Goal: Feedback & Contribution: Contribute content

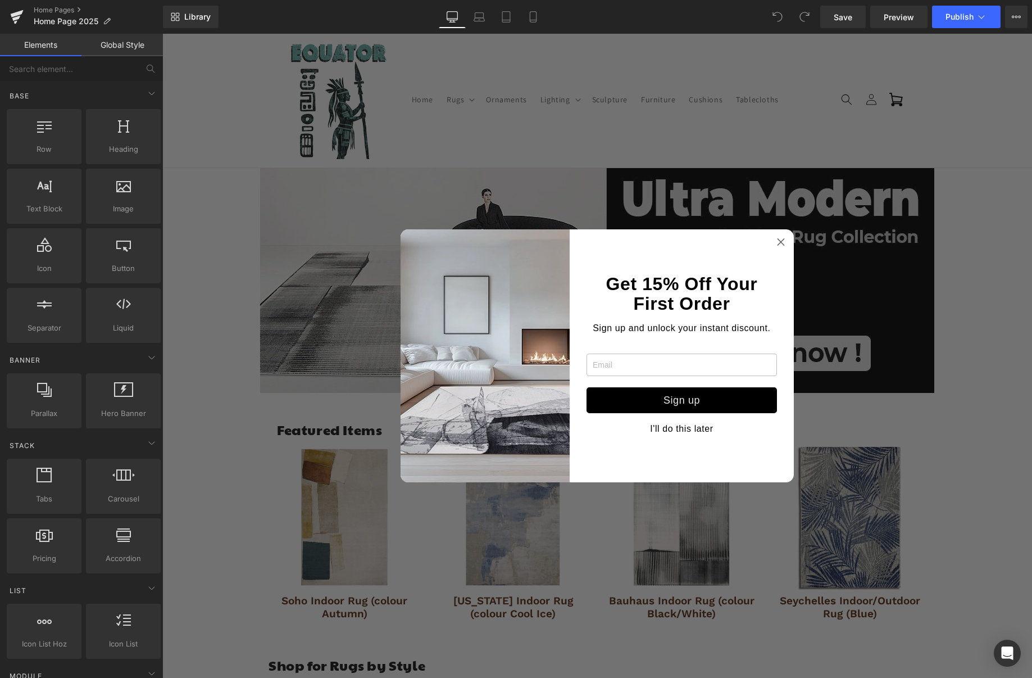
click at [779, 242] on icon at bounding box center [781, 241] width 10 height 9
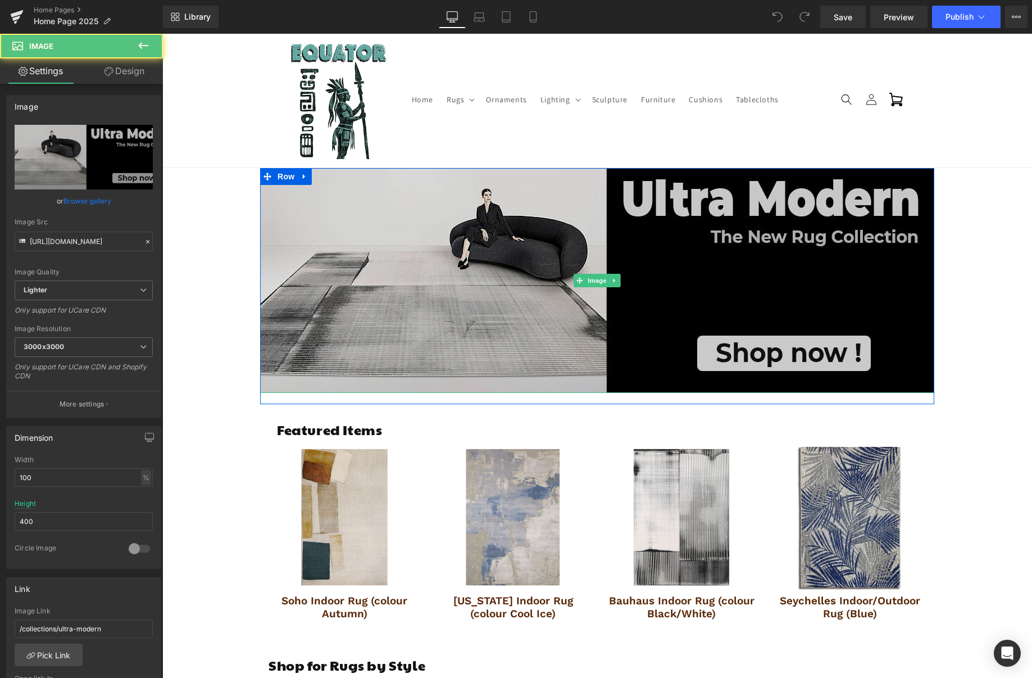
click at [777, 242] on img at bounding box center [597, 280] width 674 height 225
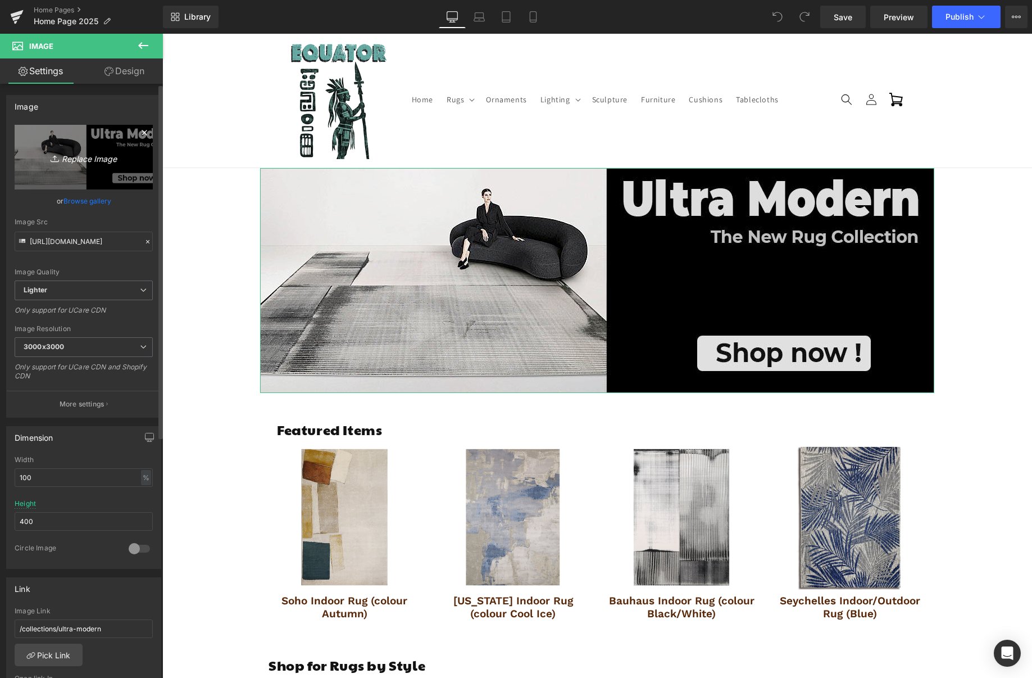
click at [55, 162] on icon at bounding box center [56, 158] width 11 height 11
type input "C:\fakepath\40 New Designs.jpg"
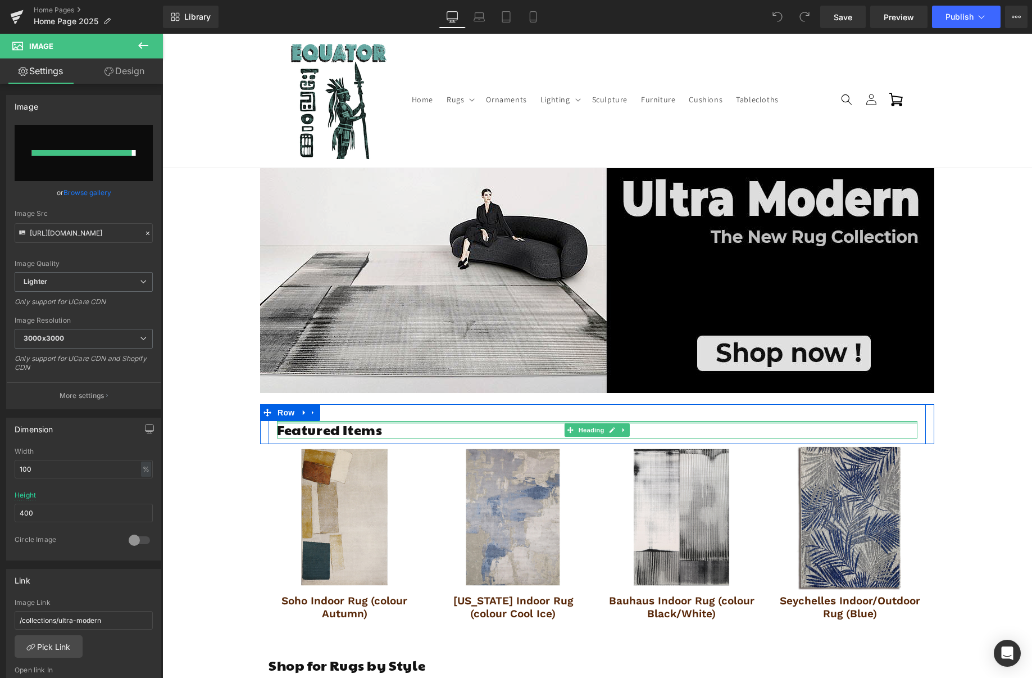
type input "[URL][DOMAIN_NAME]"
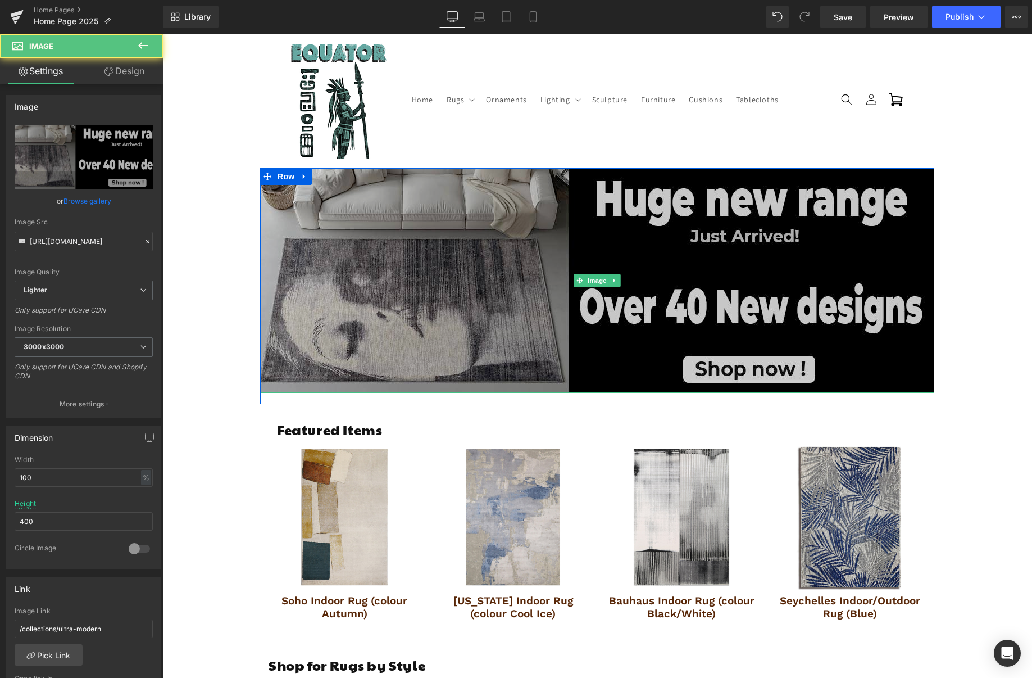
click at [870, 201] on img at bounding box center [597, 280] width 674 height 225
click at [489, 249] on img at bounding box center [597, 280] width 674 height 225
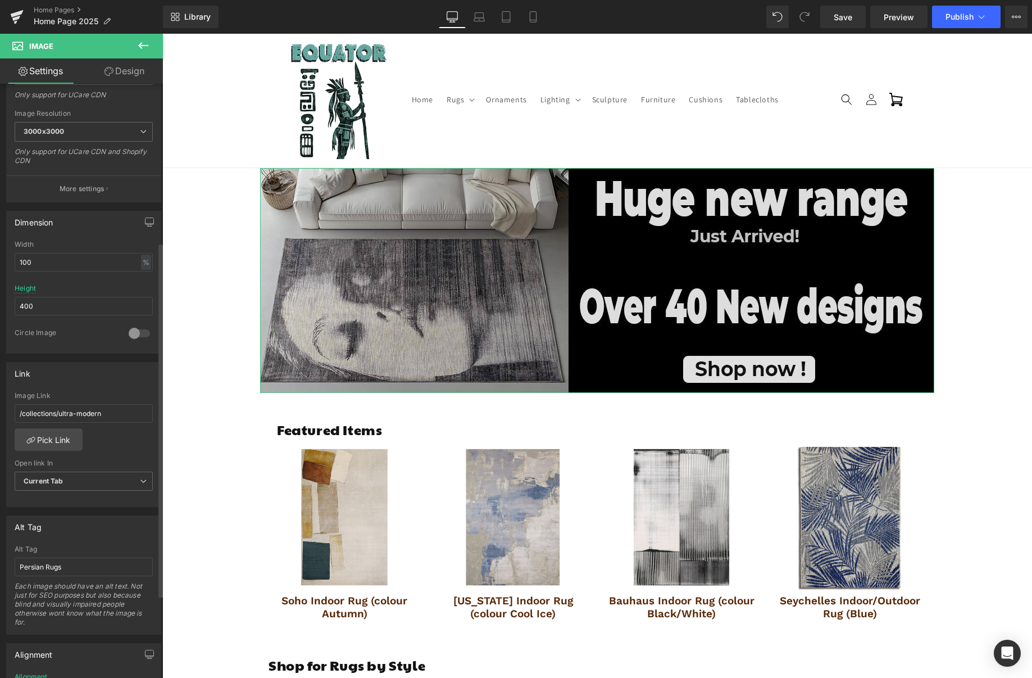
scroll to position [265, 0]
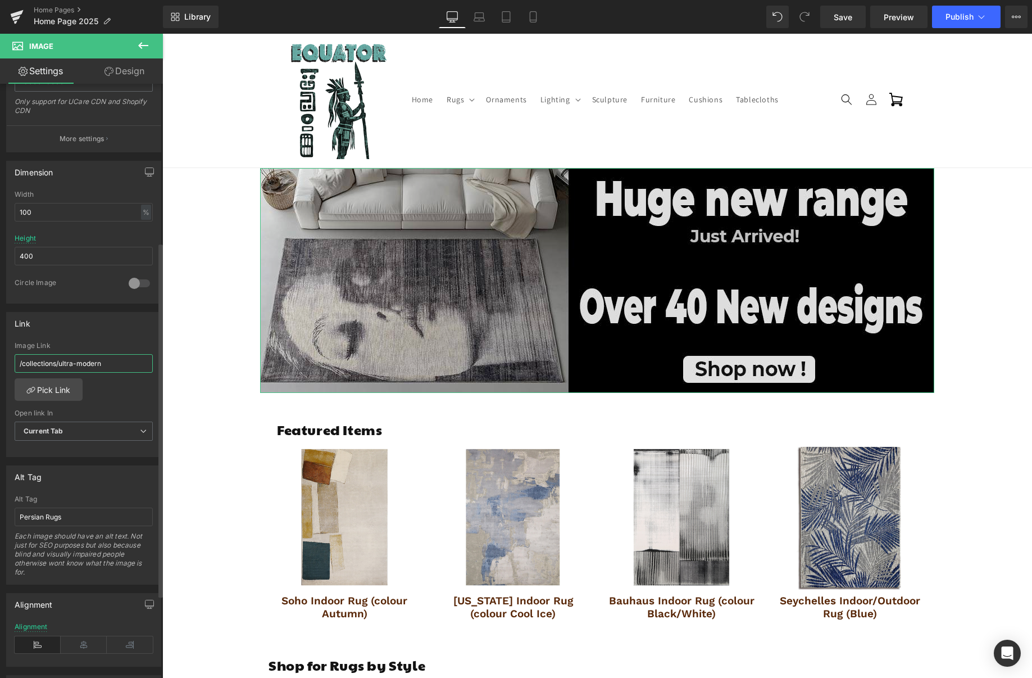
click at [112, 365] on input "/collections/ultra-modern" at bounding box center [84, 363] width 138 height 19
click at [34, 393] on link "Pick Link" at bounding box center [49, 389] width 68 height 22
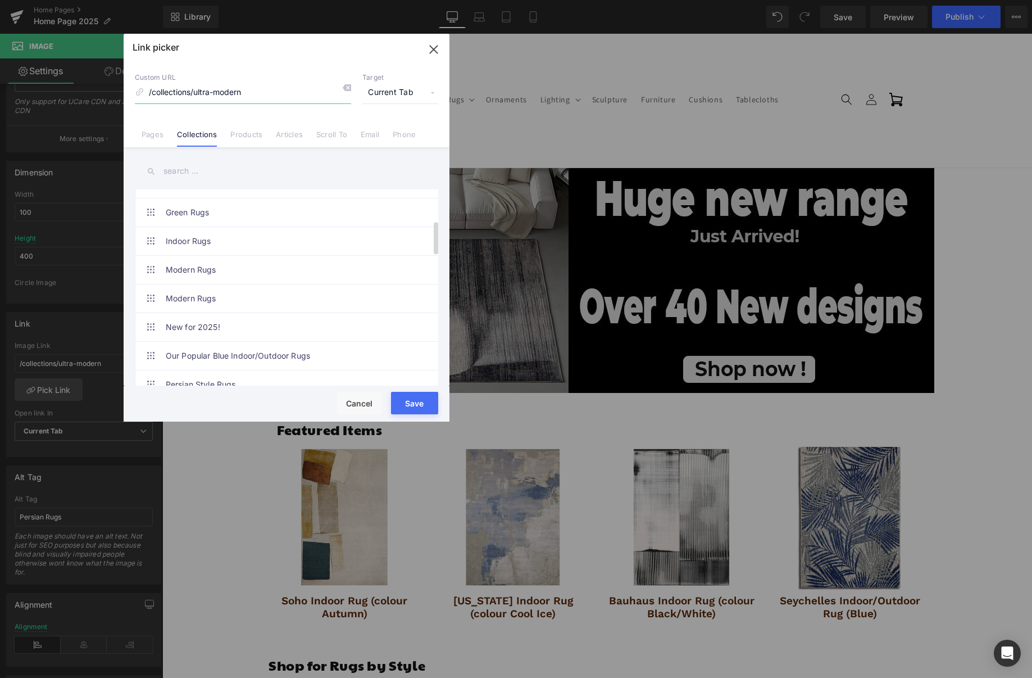
scroll to position [187, 0]
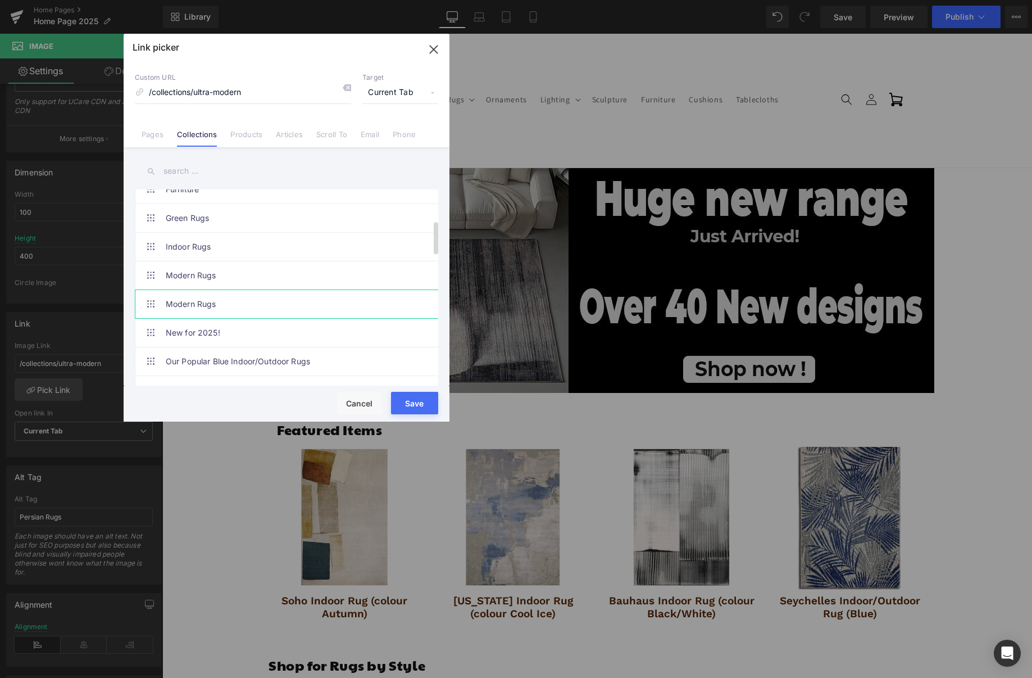
click at [298, 317] on link "Modern Rugs" at bounding box center [289, 304] width 247 height 28
click at [270, 335] on link "New for 2025!" at bounding box center [289, 333] width 247 height 28
type input "/collections/new-for-2025"
click at [0, 0] on button "Save" at bounding box center [0, 0] width 0 height 0
type input "/collections/new-for-2025"
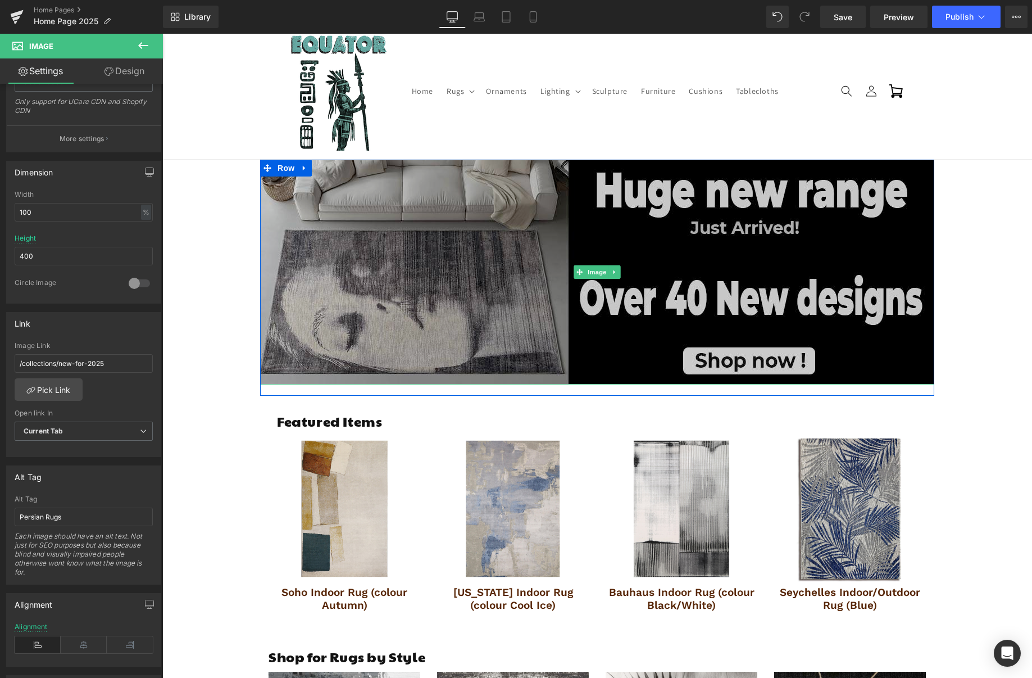
scroll to position [0, 0]
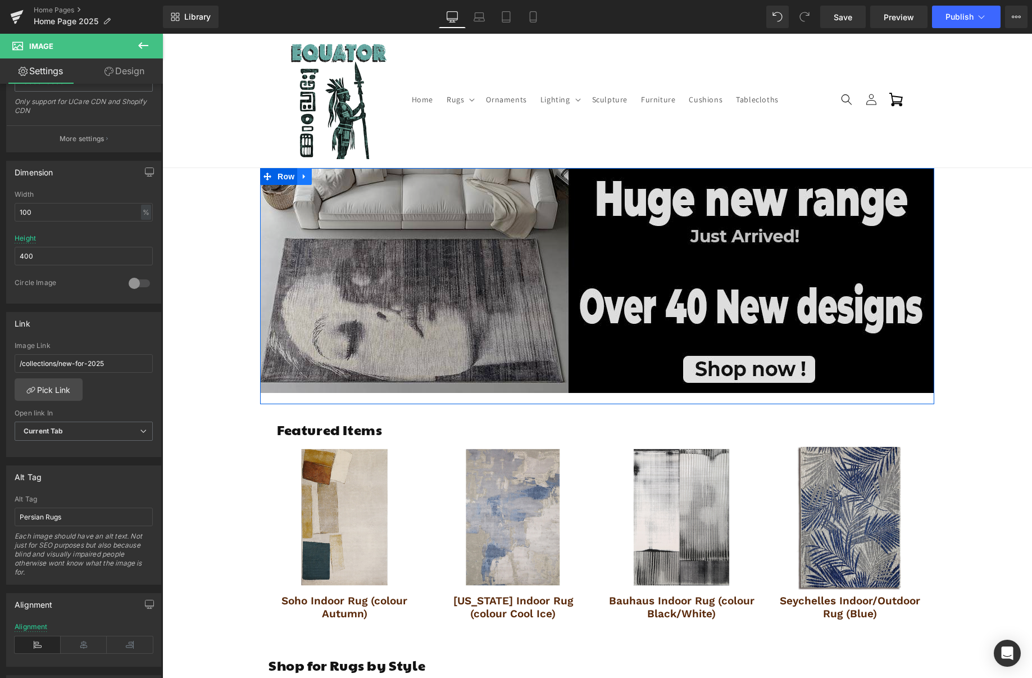
click at [303, 175] on icon at bounding box center [304, 176] width 2 height 5
click at [319, 179] on icon at bounding box center [319, 176] width 8 height 8
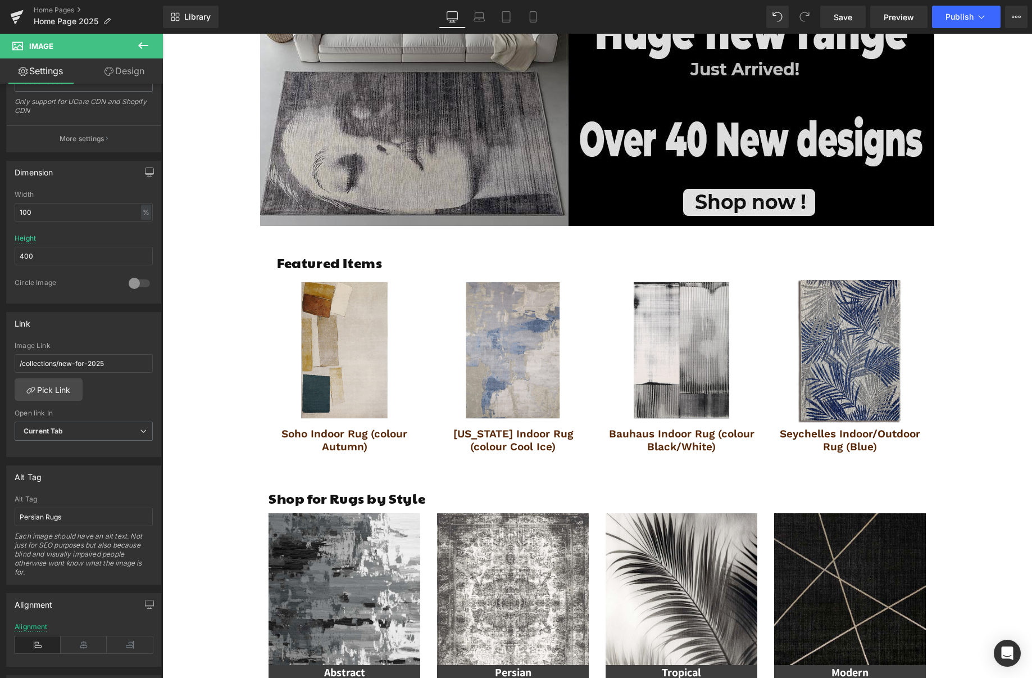
scroll to position [162, 0]
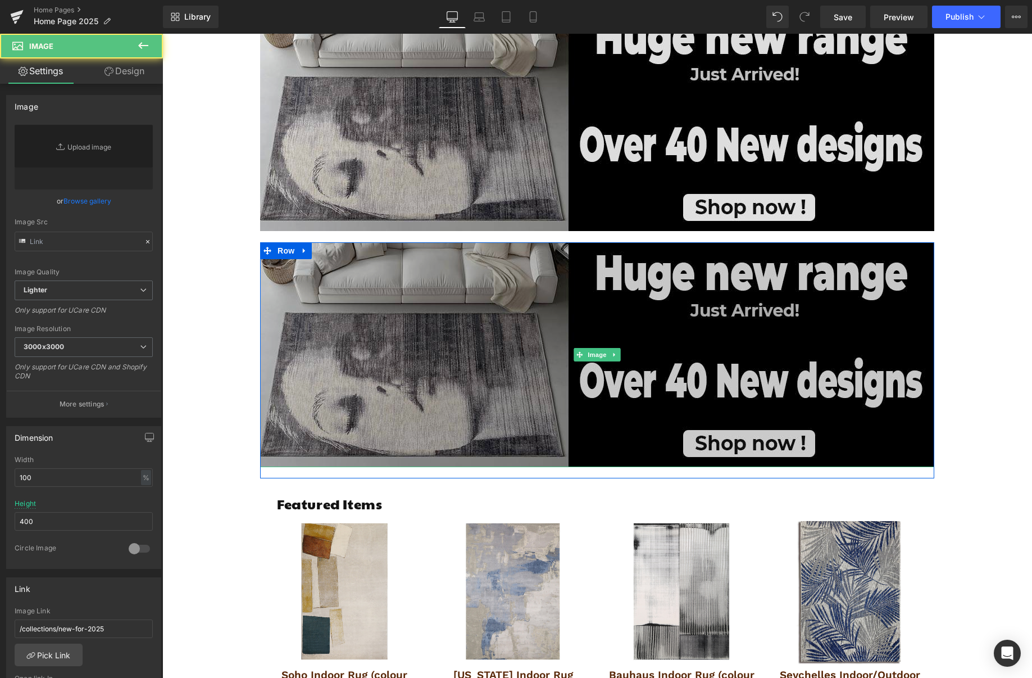
click at [453, 316] on img at bounding box center [597, 354] width 674 height 225
type input "[URL][DOMAIN_NAME]"
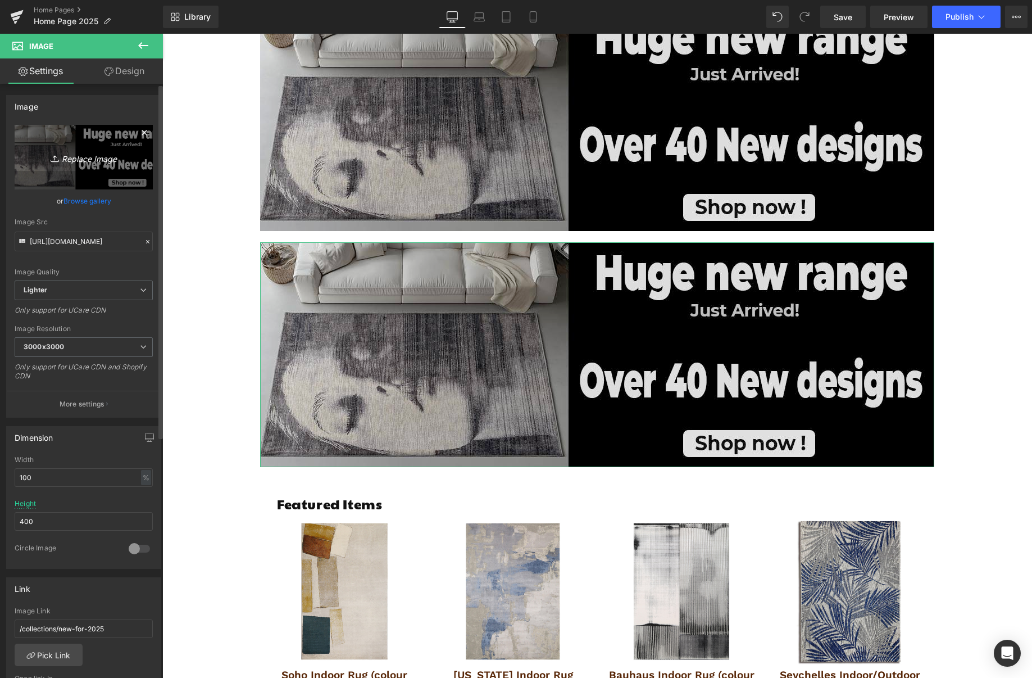
click at [58, 133] on link "Replace Image" at bounding box center [84, 157] width 138 height 65
type input "C:\fakepath\Outdoor Smoke 2025 copy.jpg"
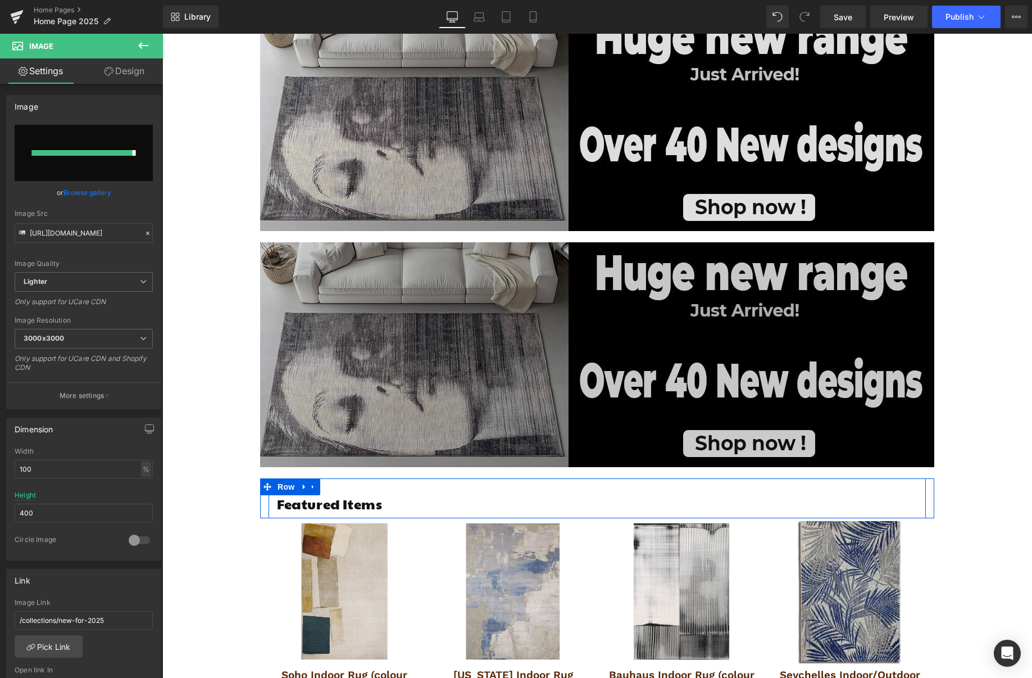
type input "[URL][DOMAIN_NAME]"
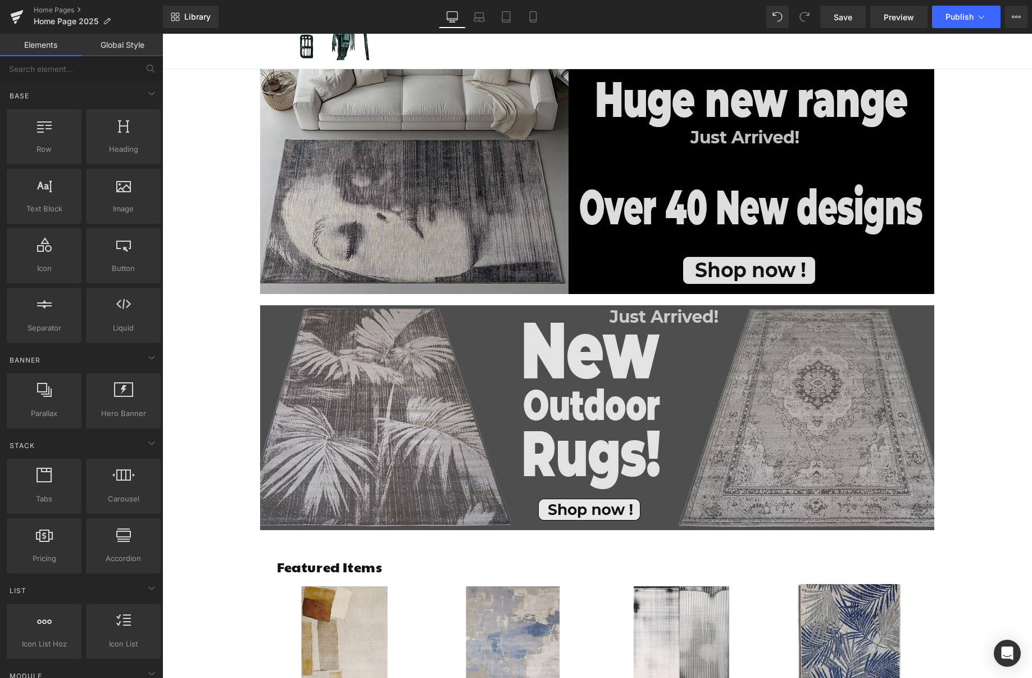
scroll to position [153, 0]
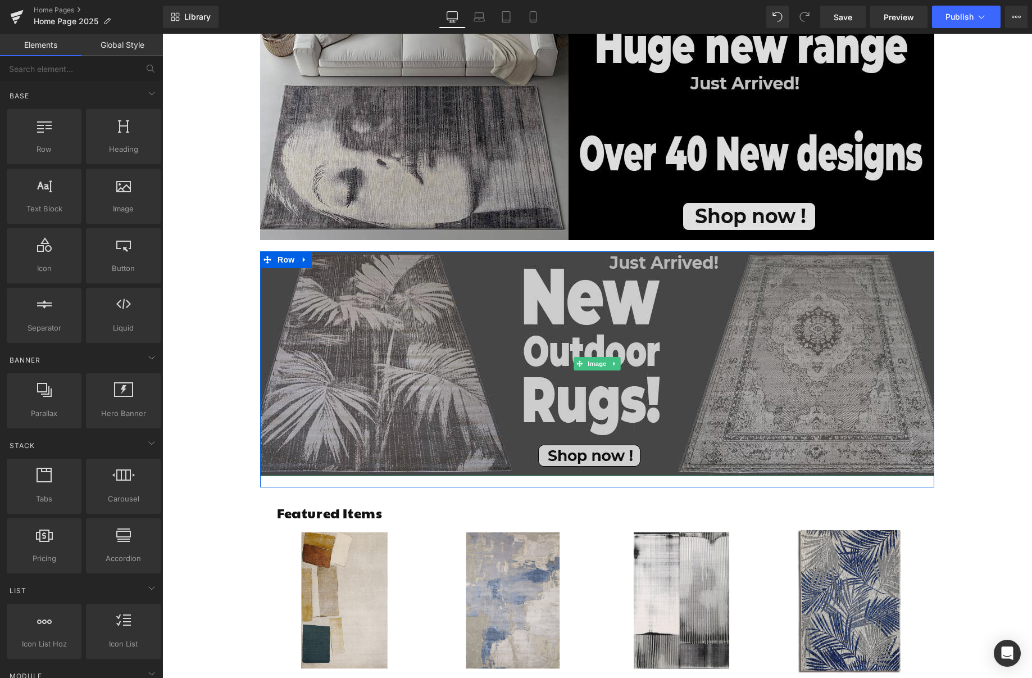
click at [314, 348] on img at bounding box center [597, 363] width 674 height 225
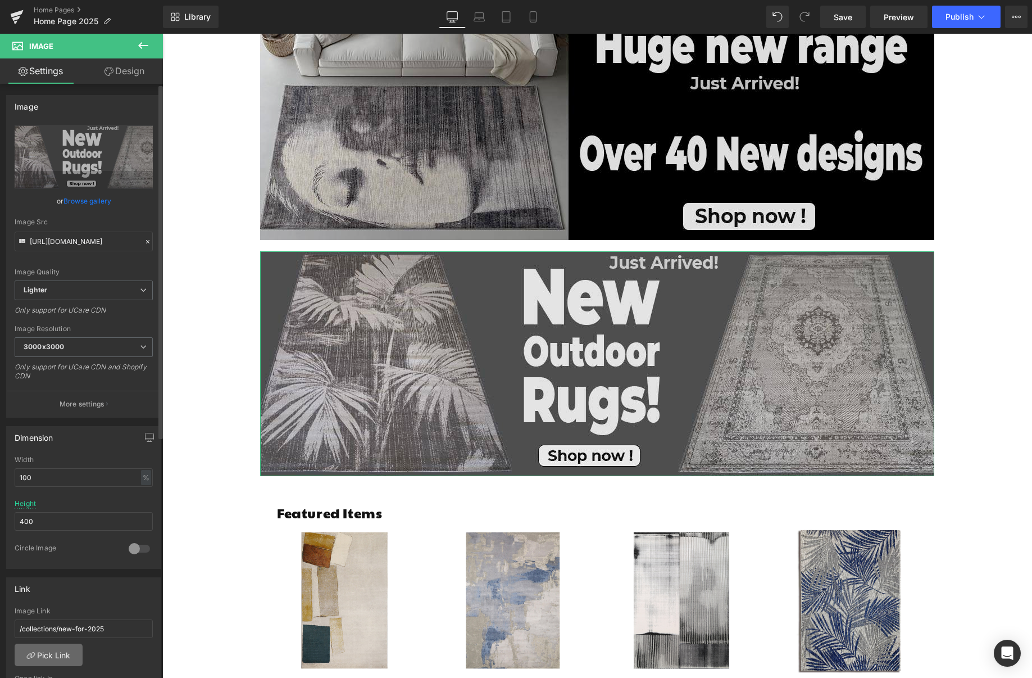
click at [58, 661] on link "Pick Link" at bounding box center [49, 654] width 68 height 22
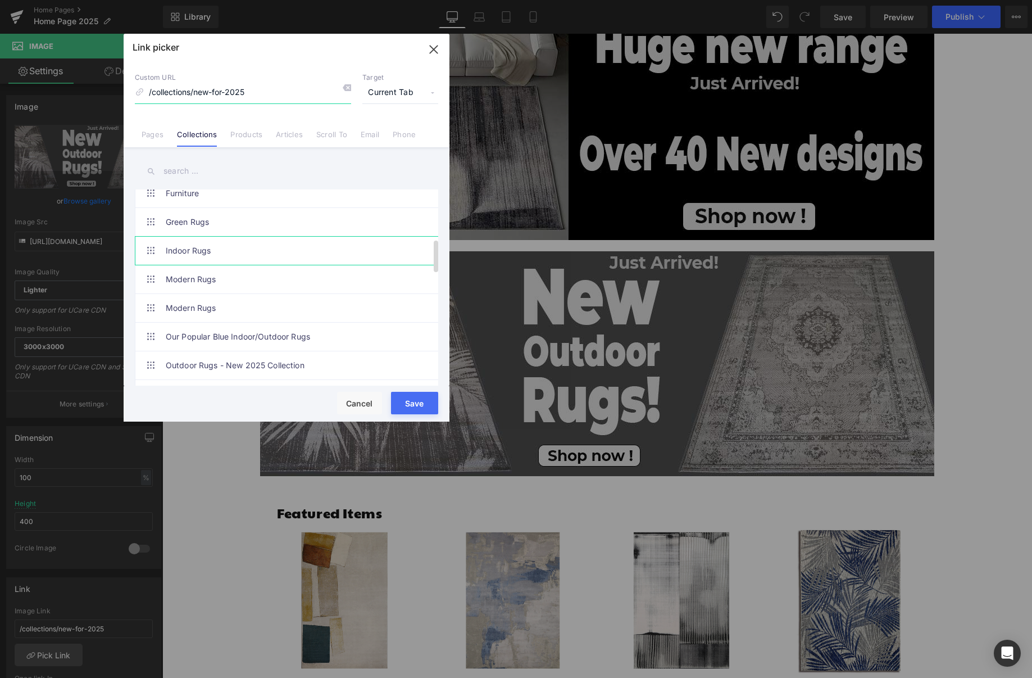
scroll to position [324, 0]
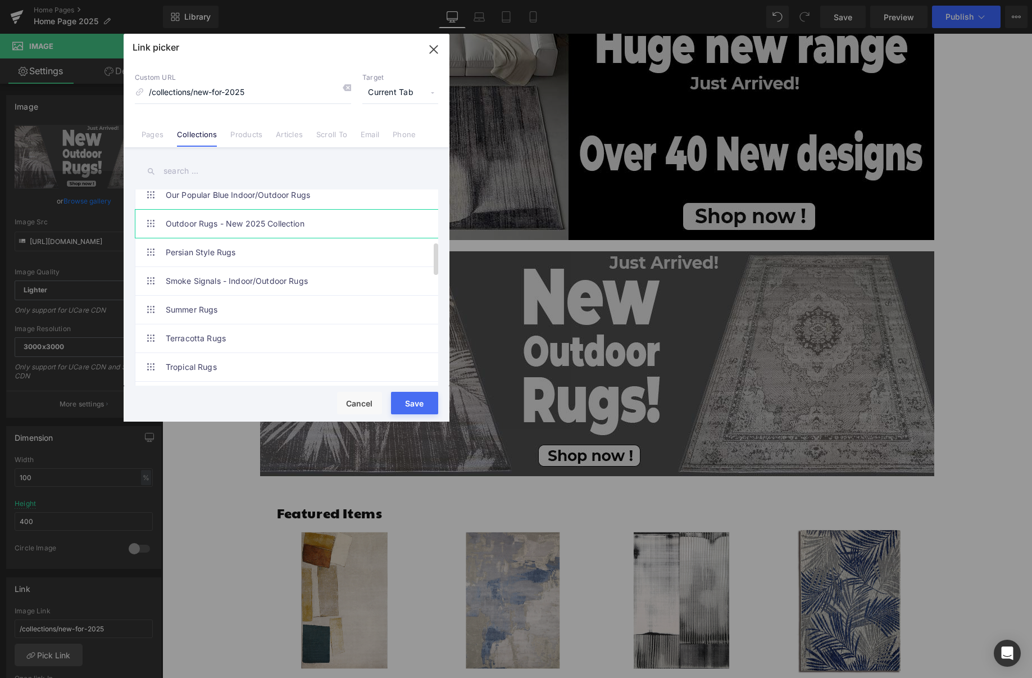
click at [292, 229] on link "Outdoor Rugs - New 2025 Collection" at bounding box center [289, 224] width 247 height 28
type input "/collections/outdoor-rugs-2025"
click at [407, 402] on button "Save" at bounding box center [414, 403] width 47 height 22
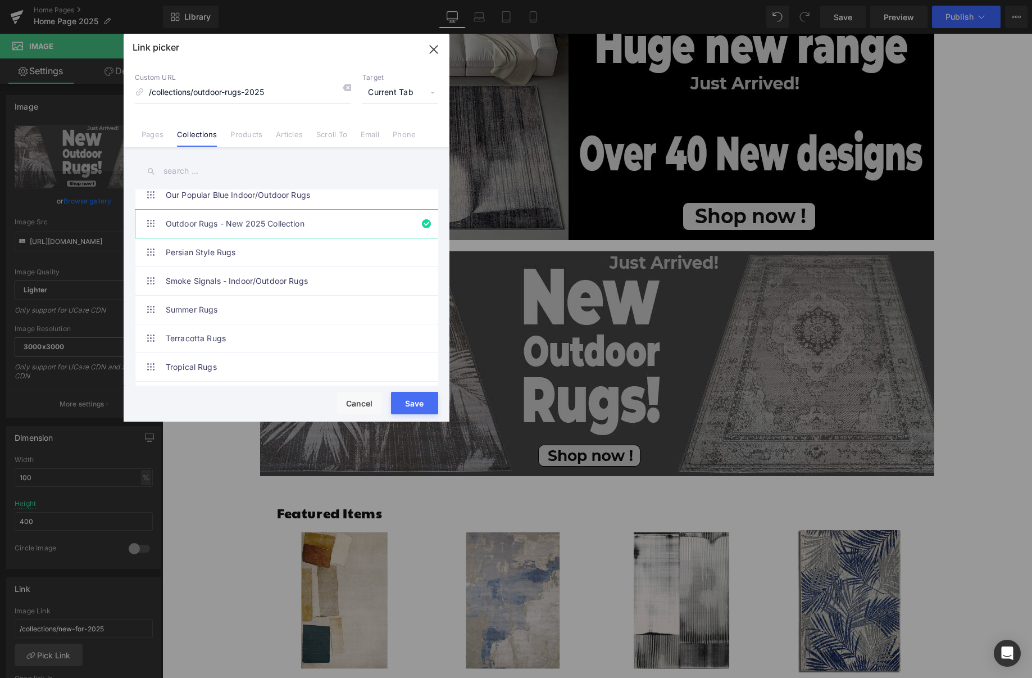
type input "/collections/outdoor-rugs-2025"
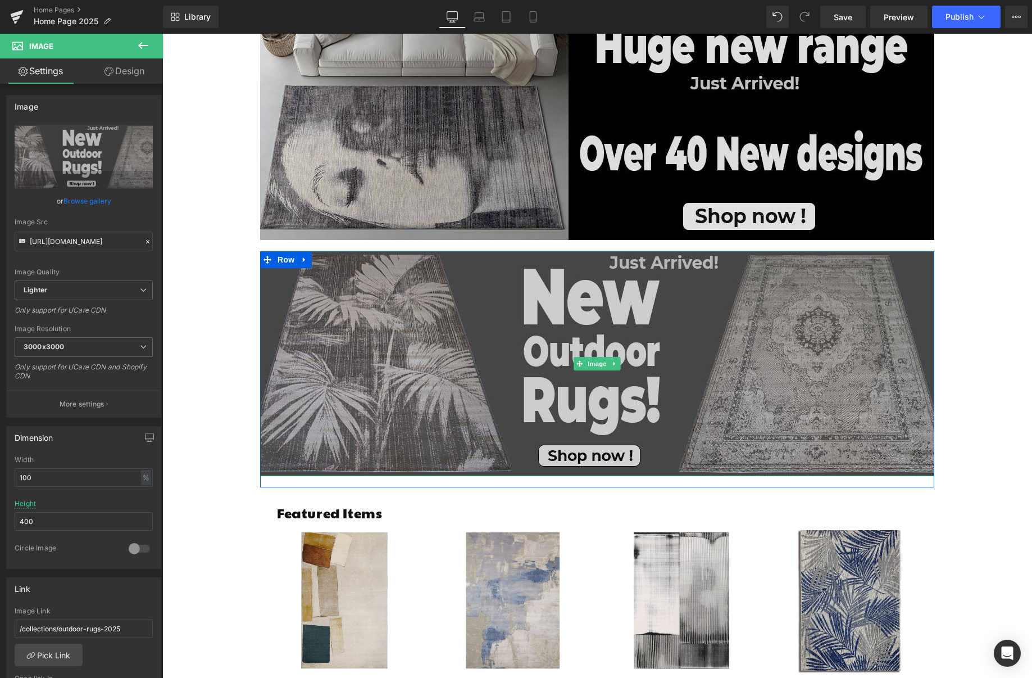
scroll to position [252, 0]
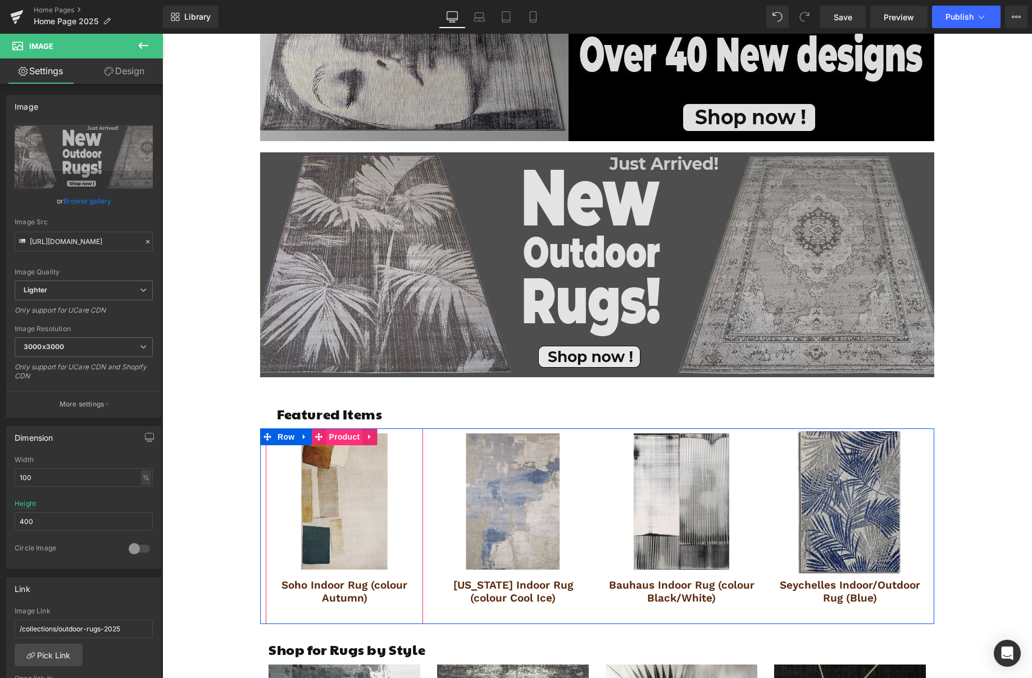
click at [339, 437] on span "Product" at bounding box center [344, 436] width 37 height 17
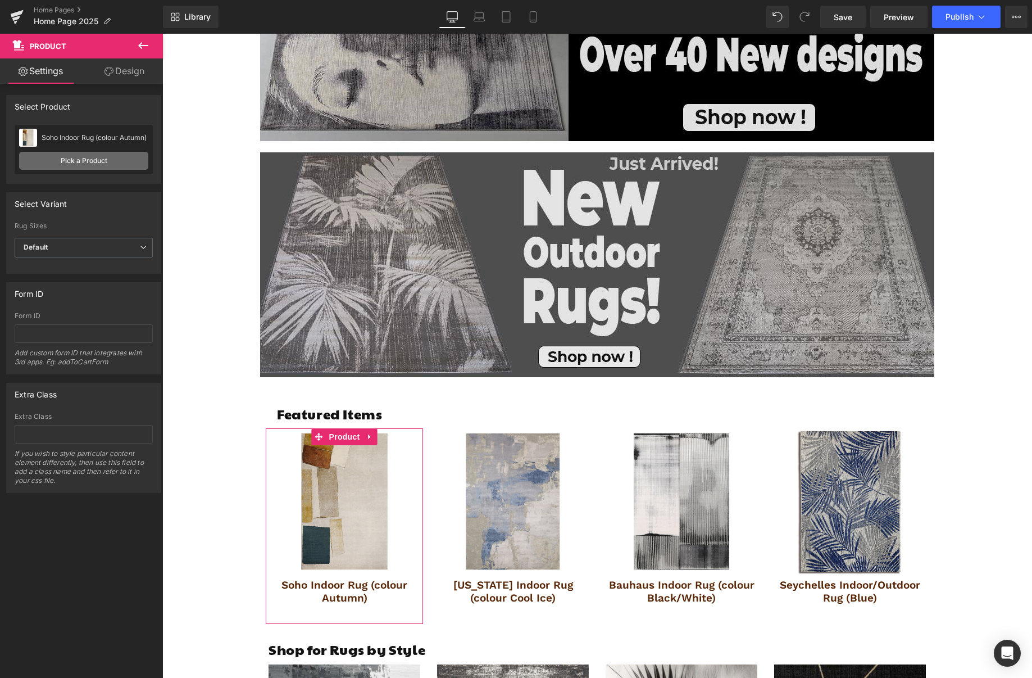
click at [93, 162] on link "Pick a Product" at bounding box center [83, 161] width 129 height 18
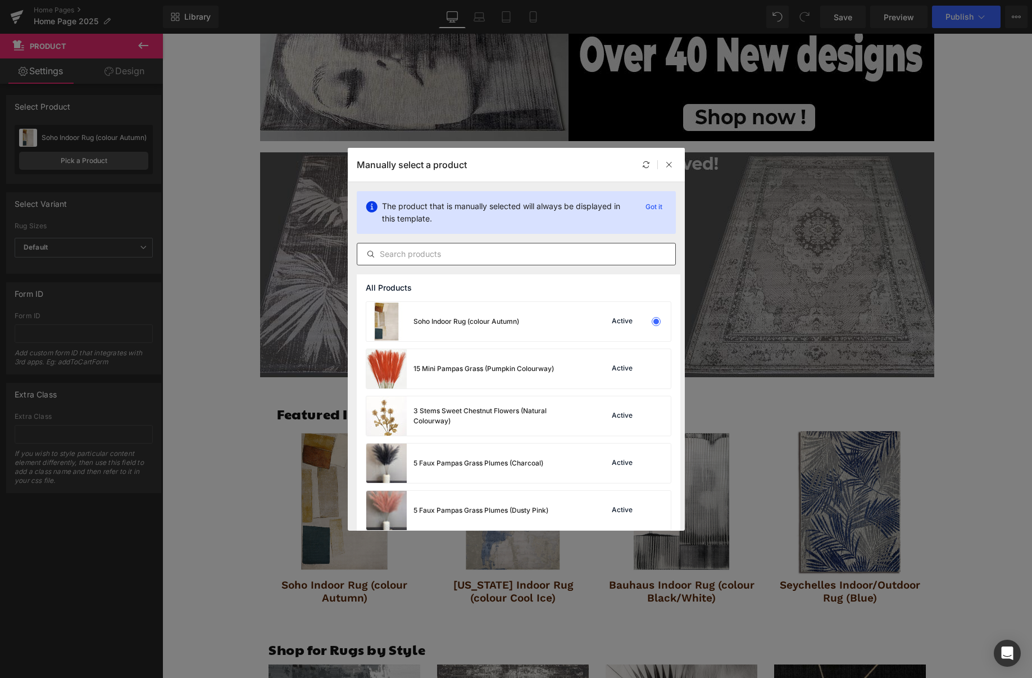
click at [474, 256] on input "text" at bounding box center [516, 253] width 318 height 13
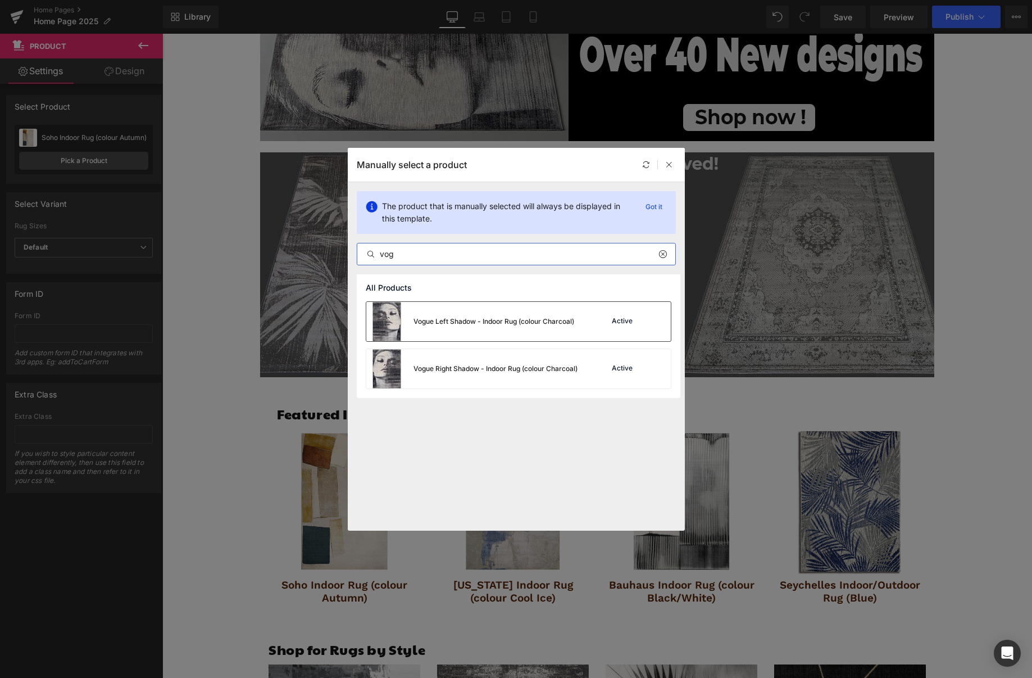
type input "vog"
click at [0, 0] on div "Vogue Left Shadow - Indoor Rug (colour Charcoal)" at bounding box center [0, 0] width 0 height 0
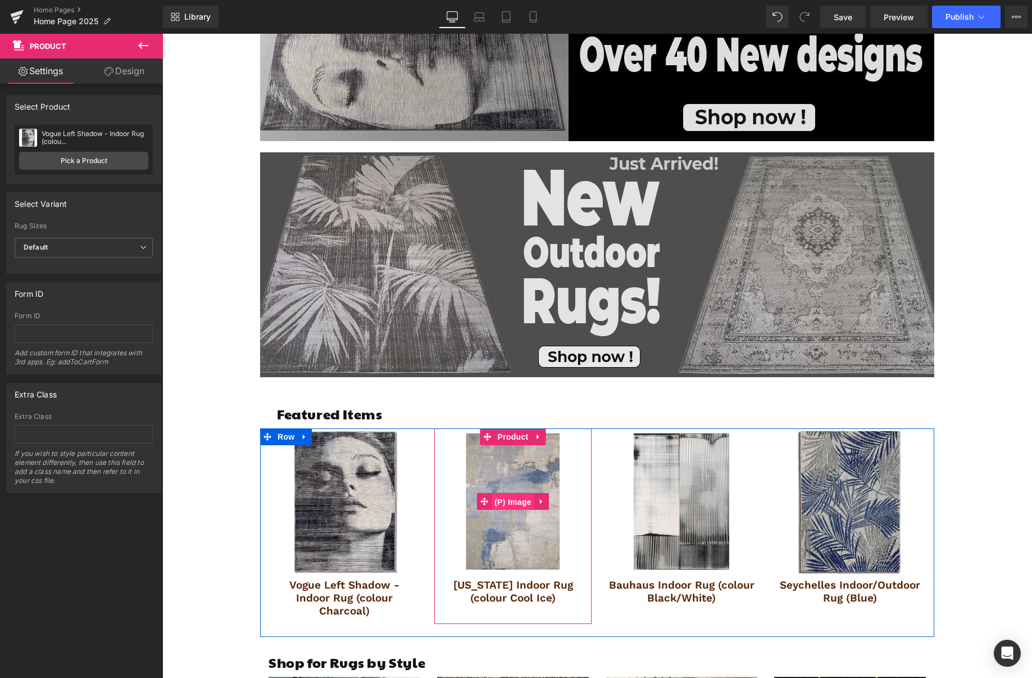
click at [525, 498] on span "(P) Image" at bounding box center [513, 501] width 43 height 17
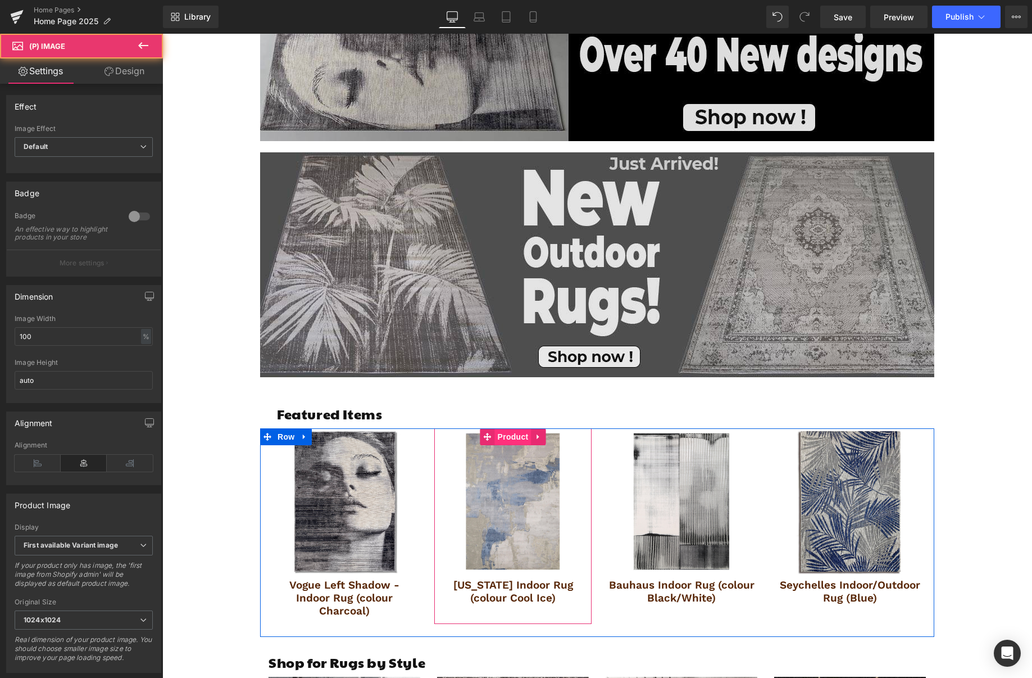
click at [524, 439] on span "Product" at bounding box center [513, 436] width 37 height 17
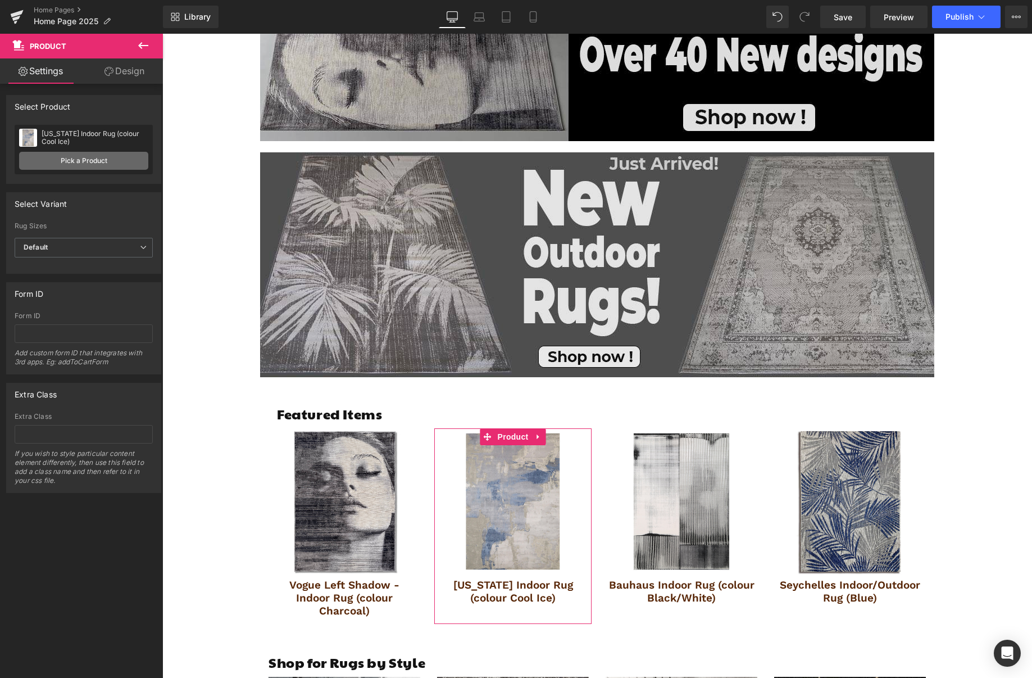
click at [93, 167] on link "Pick a Product" at bounding box center [83, 161] width 129 height 18
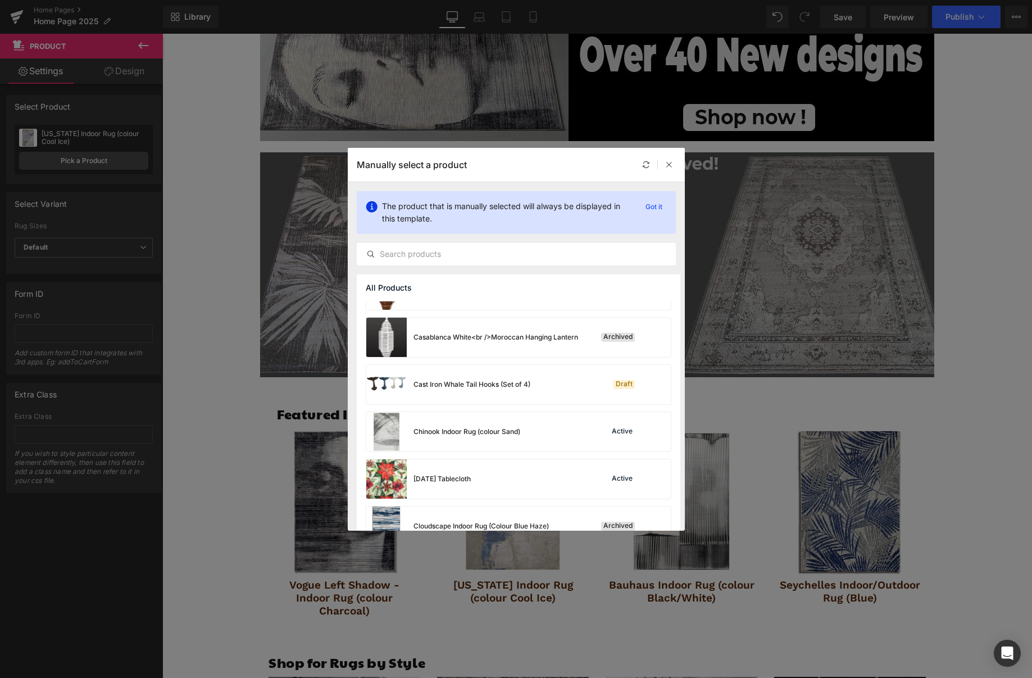
scroll to position [1483, 0]
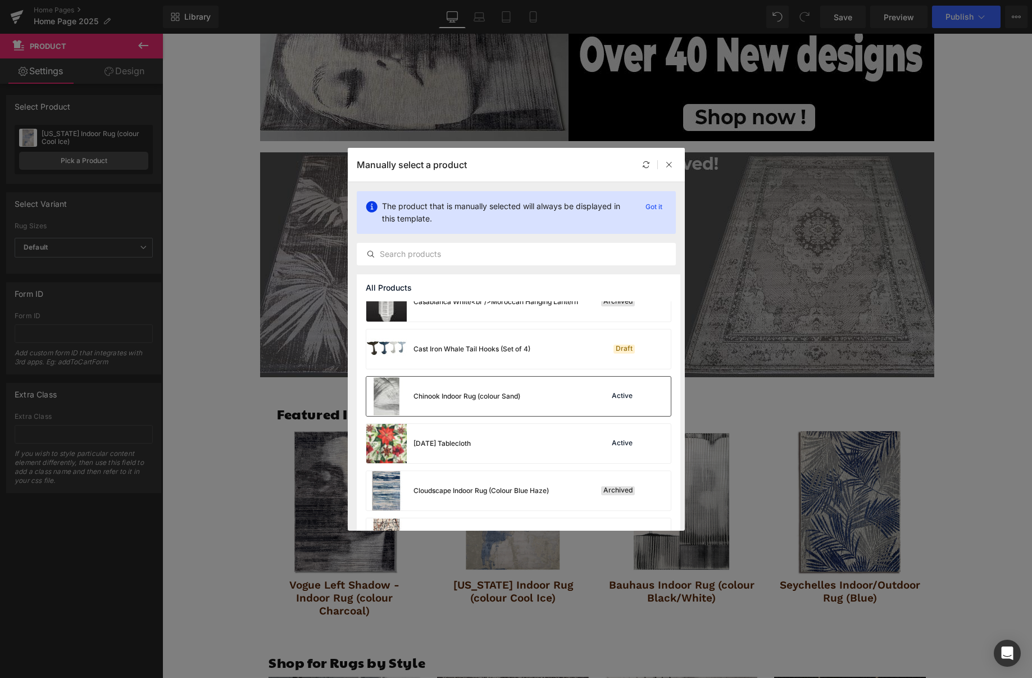
click at [562, 394] on div "Chinook Indoor Rug (colour Sand) Active" at bounding box center [518, 395] width 304 height 39
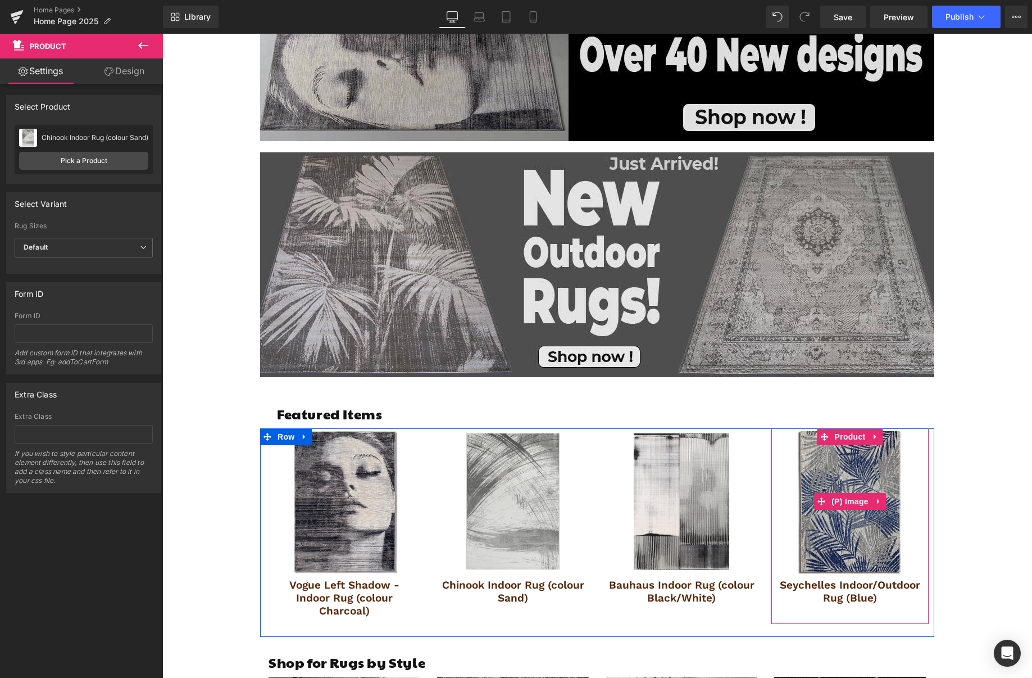
click at [861, 490] on img at bounding box center [850, 501] width 146 height 146
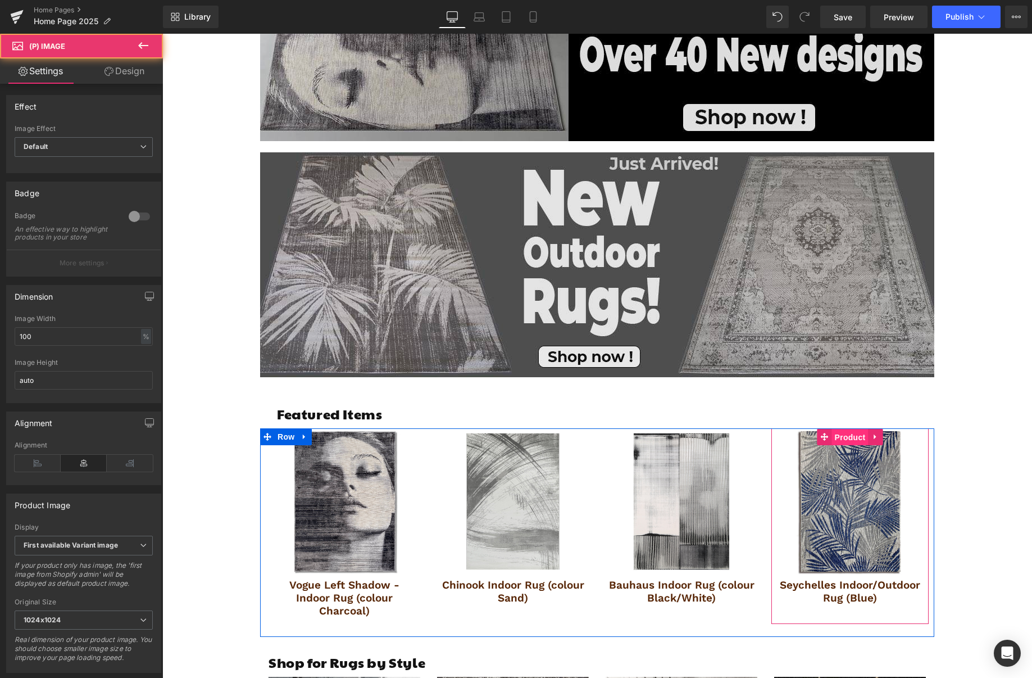
click at [851, 438] on span "Product" at bounding box center [850, 437] width 37 height 17
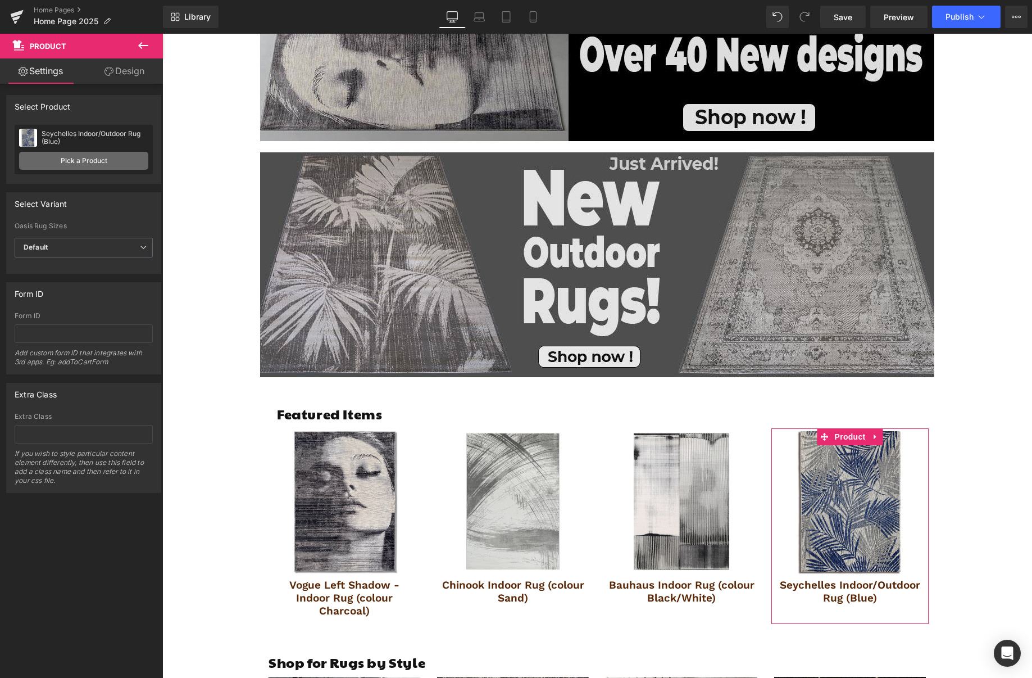
click at [88, 163] on link "Pick a Product" at bounding box center [83, 161] width 129 height 18
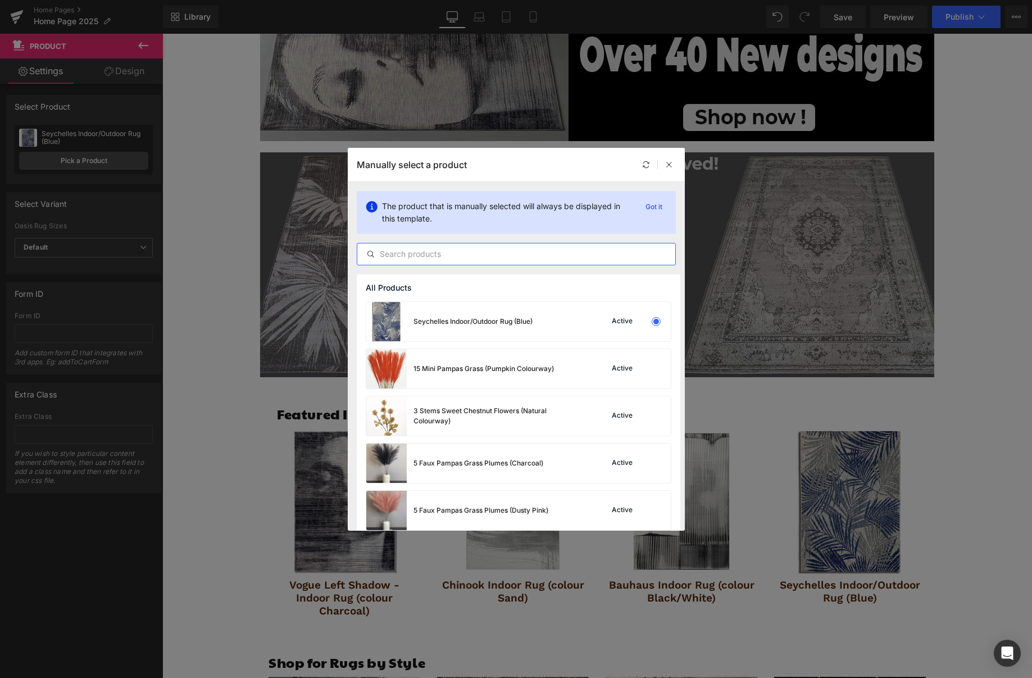
click at [452, 257] on input "text" at bounding box center [516, 253] width 318 height 13
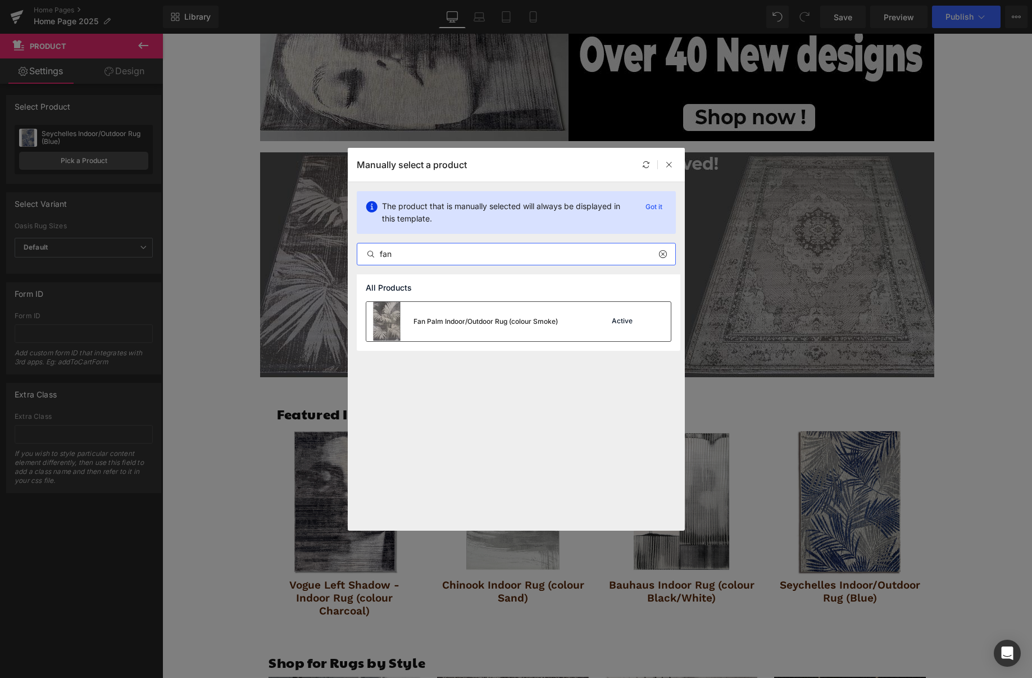
type input "fan"
click at [517, 321] on div "Fan Palm Indoor/Outdoor Rug (colour Smoke)" at bounding box center [485, 321] width 144 height 10
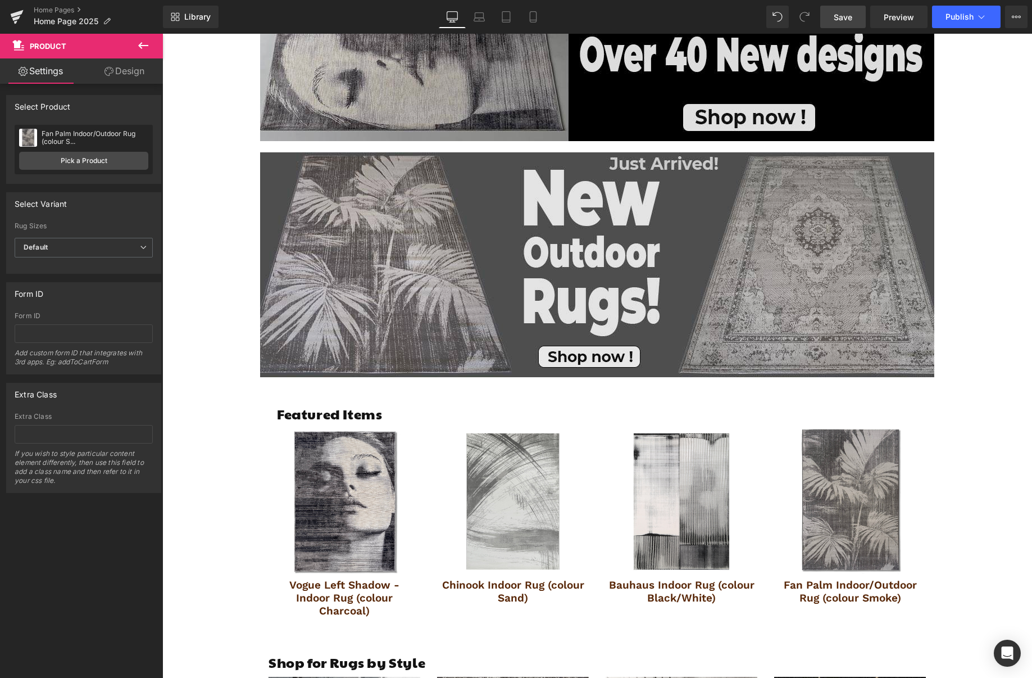
click at [851, 19] on span "Save" at bounding box center [843, 17] width 19 height 12
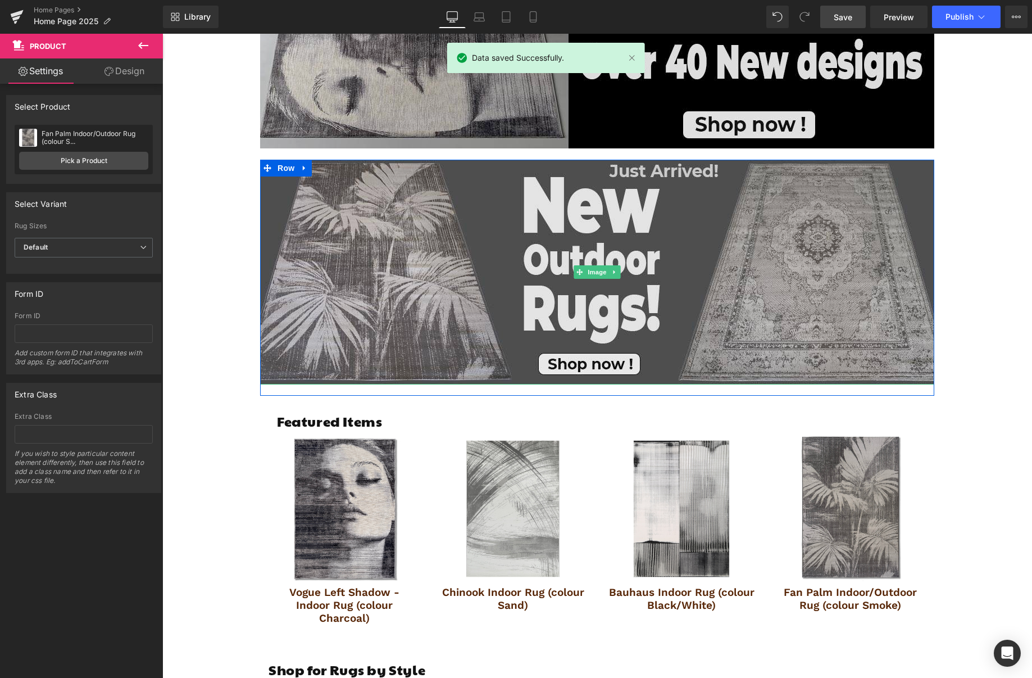
scroll to position [0, 0]
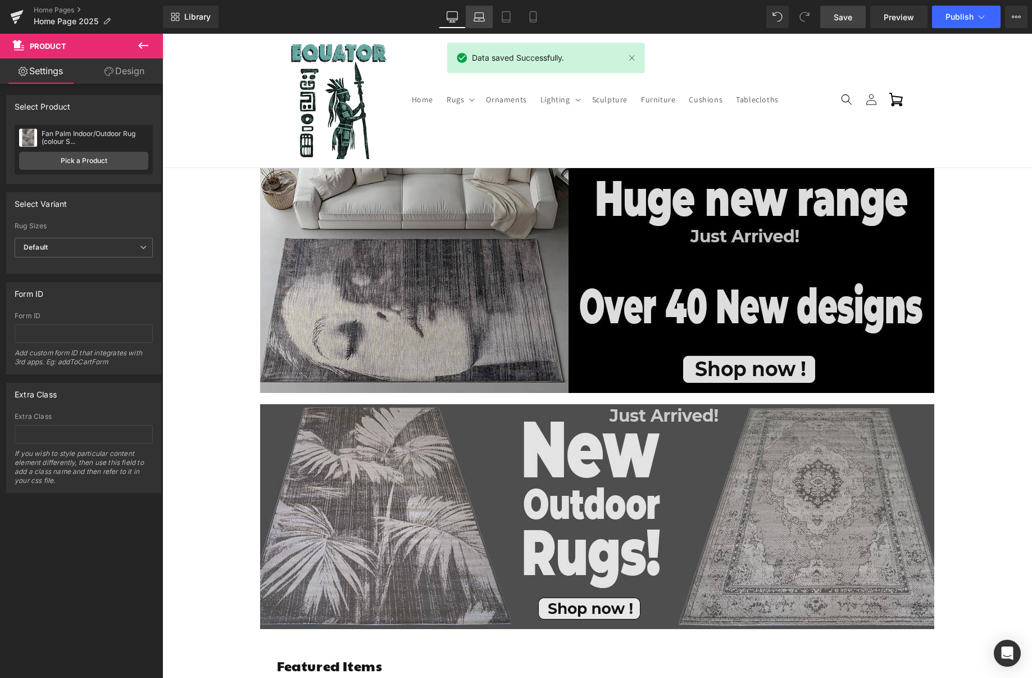
click at [482, 9] on link "Laptop" at bounding box center [479, 17] width 27 height 22
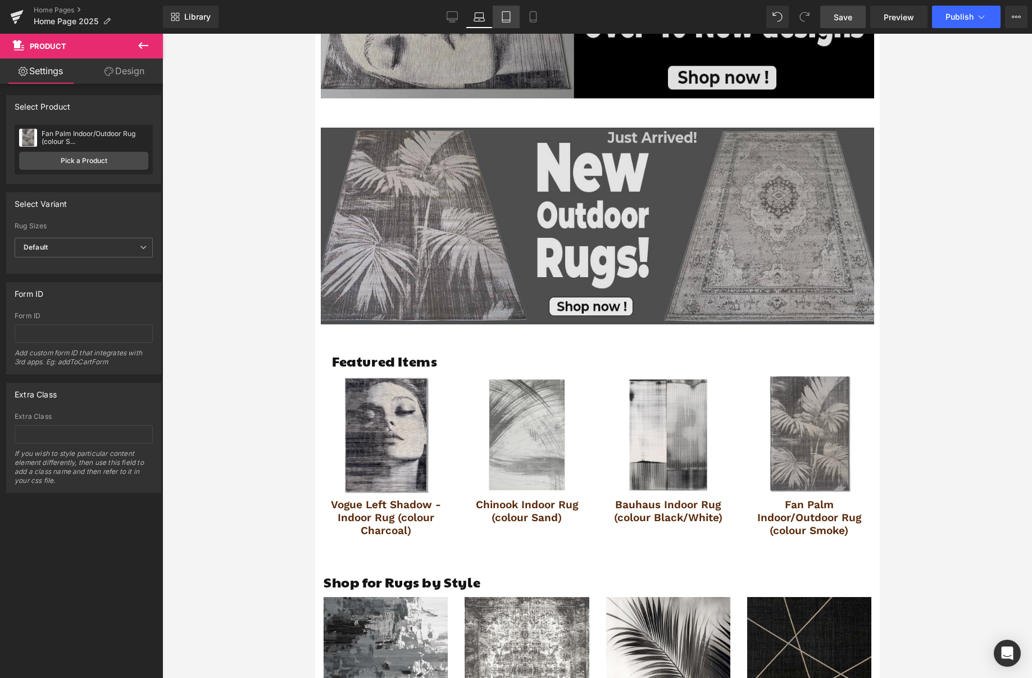
click at [512, 11] on link "Tablet" at bounding box center [506, 17] width 27 height 22
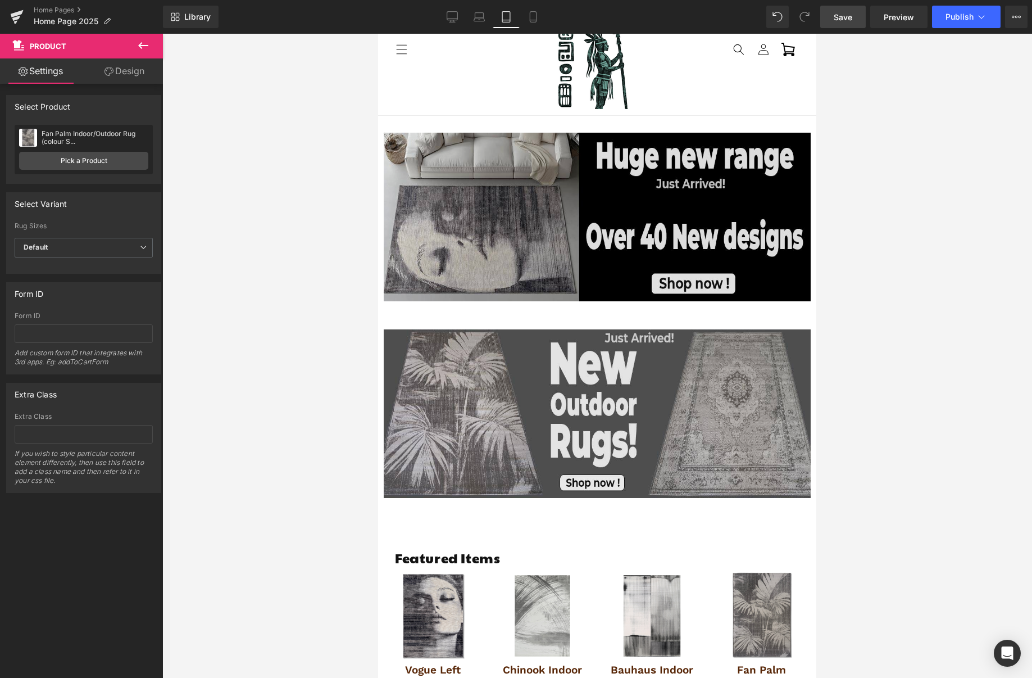
scroll to position [43, 0]
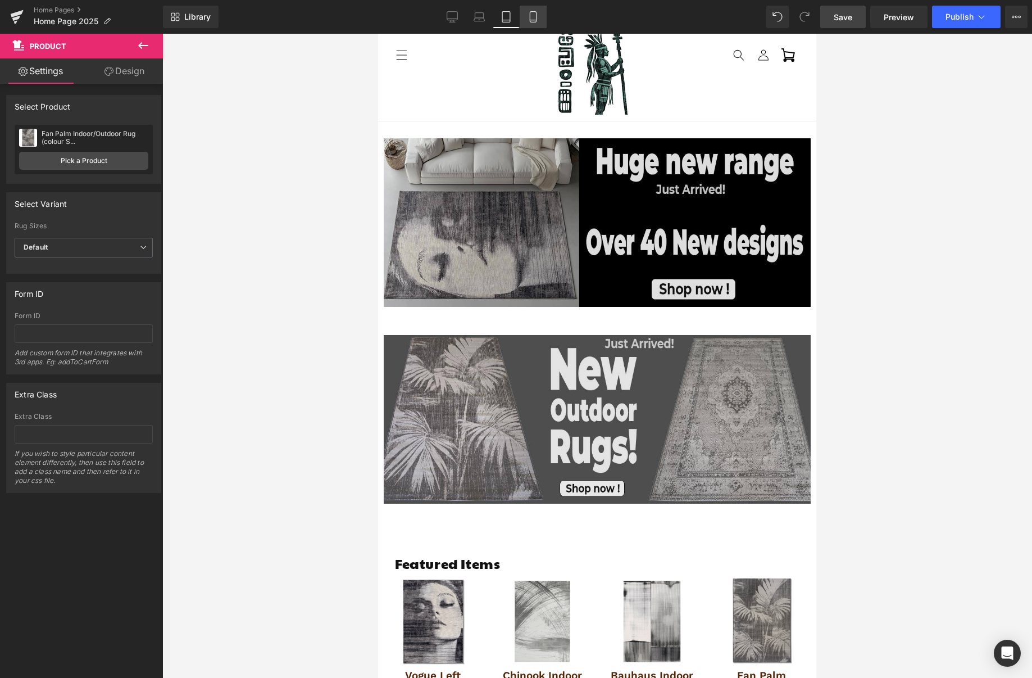
click at [530, 11] on icon at bounding box center [533, 16] width 11 height 11
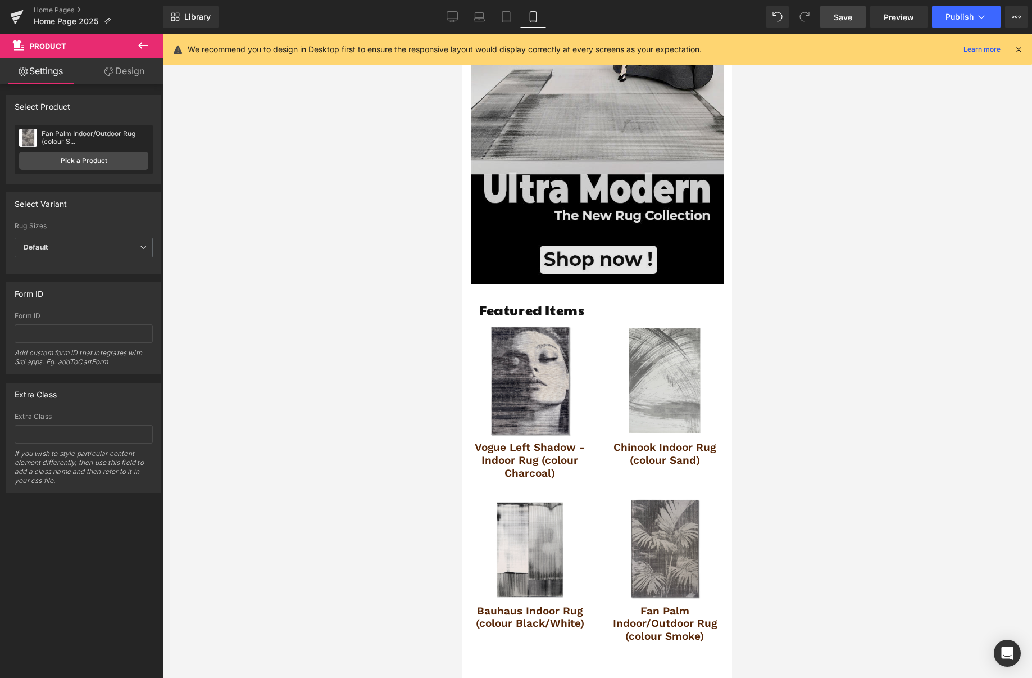
scroll to position [0, 0]
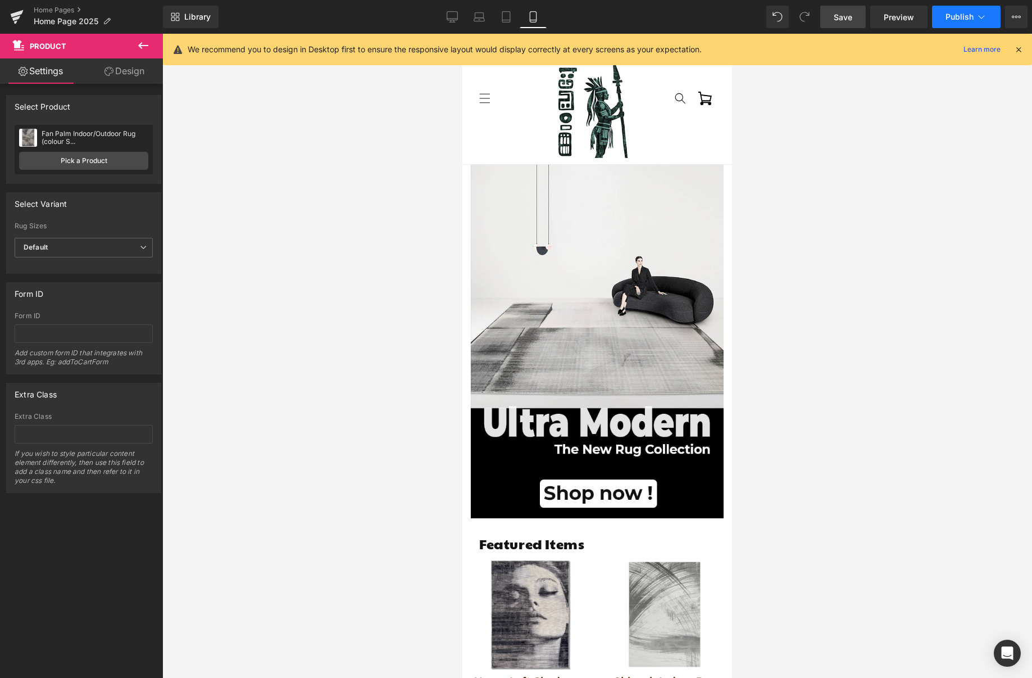
click at [965, 12] on span "Publish" at bounding box center [960, 16] width 28 height 9
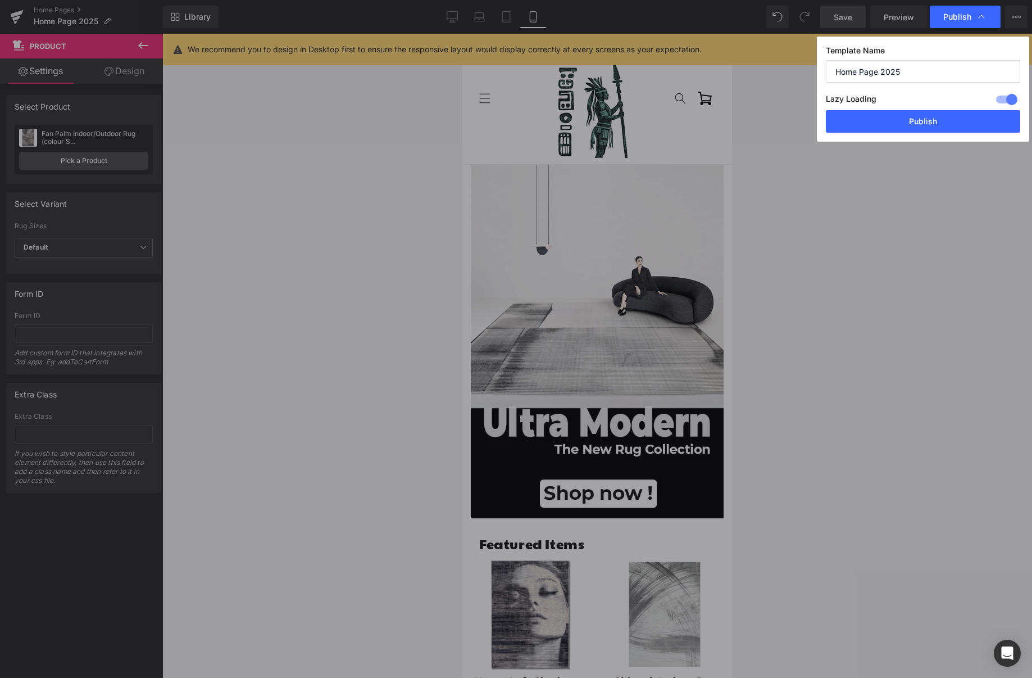
click at [971, 134] on div "Template Name Home Page 2025 Lazy Loading Build Upgrade plan to unlock Lazy loa…" at bounding box center [923, 89] width 212 height 105
click at [974, 115] on button "Publish" at bounding box center [923, 121] width 194 height 22
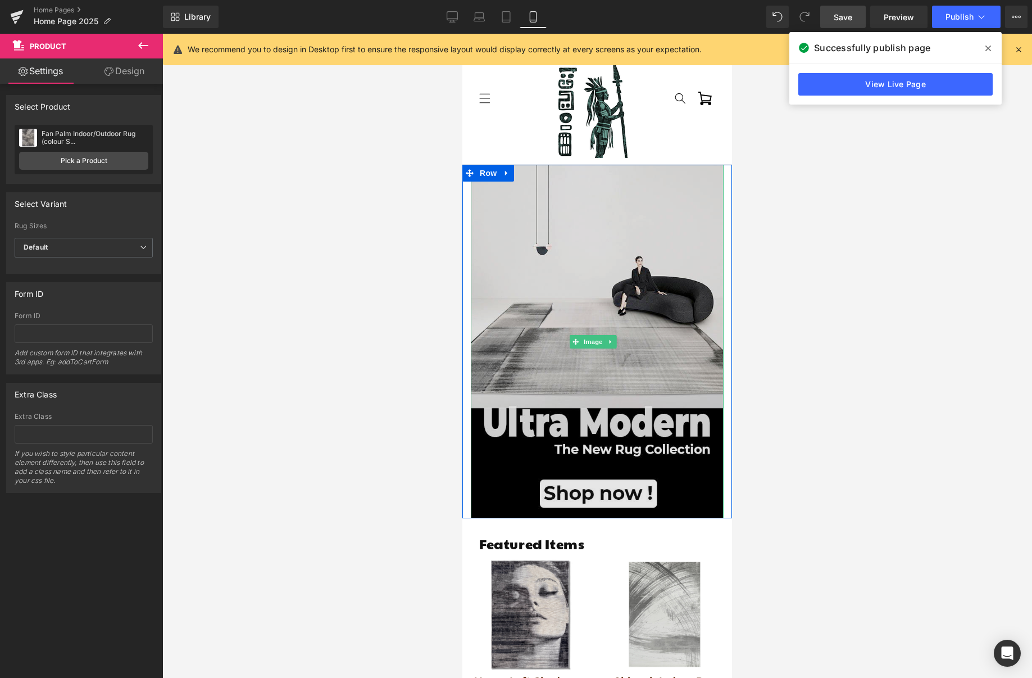
click at [583, 257] on img at bounding box center [597, 341] width 253 height 353
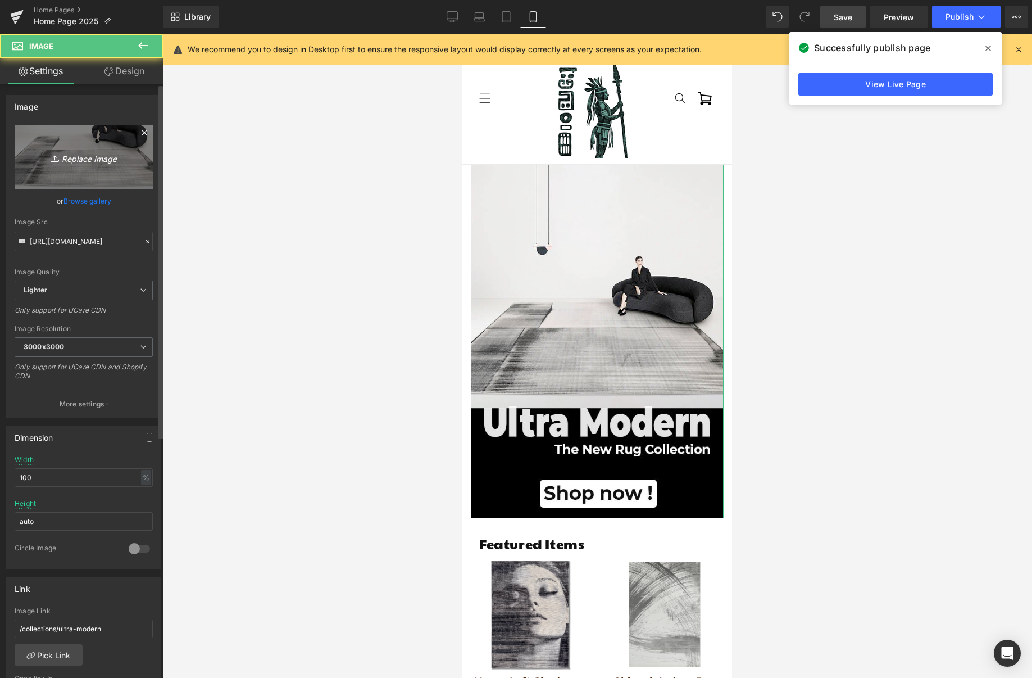
click at [70, 144] on link "Replace Image" at bounding box center [84, 157] width 138 height 65
type input "C:\fakepath\New 2025 rugs Mobile.jpg"
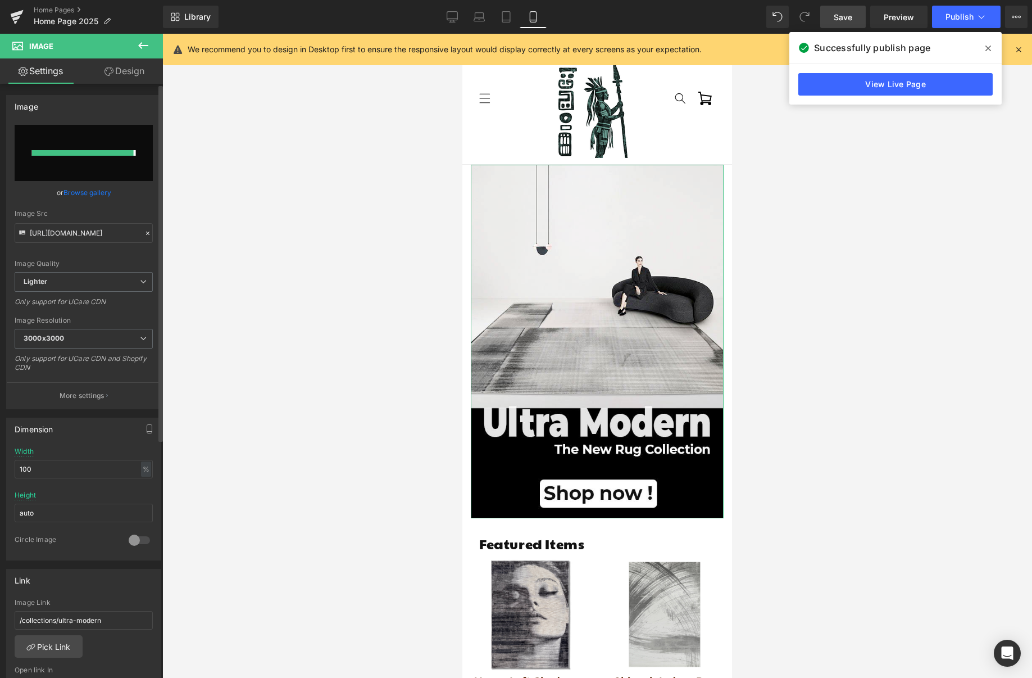
type input "[URL][DOMAIN_NAME]"
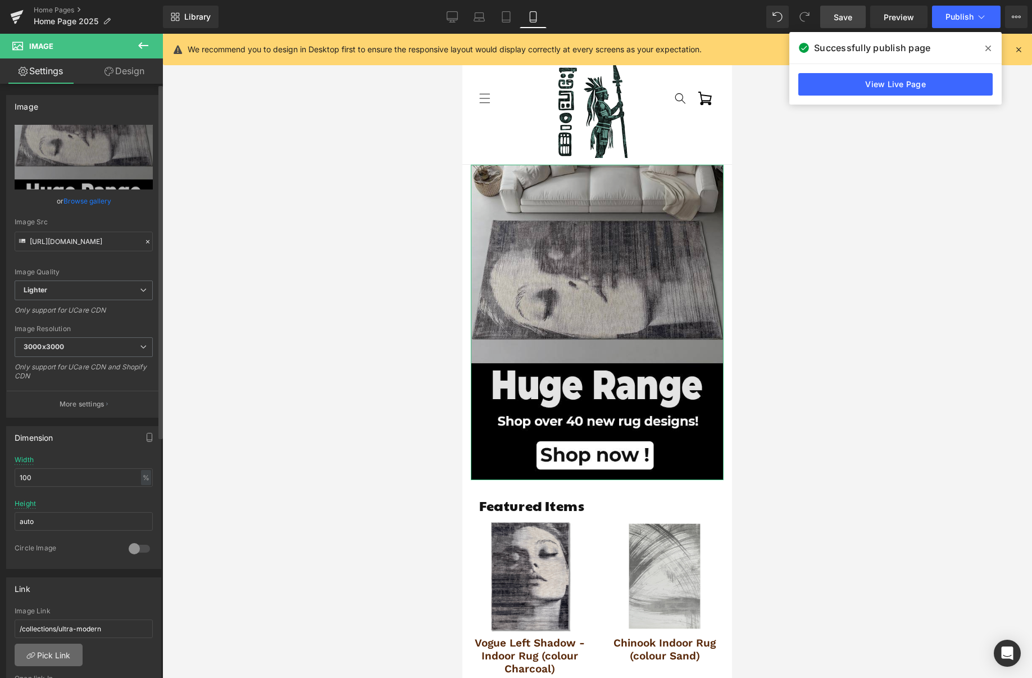
click at [52, 654] on link "Pick Link" at bounding box center [49, 654] width 68 height 22
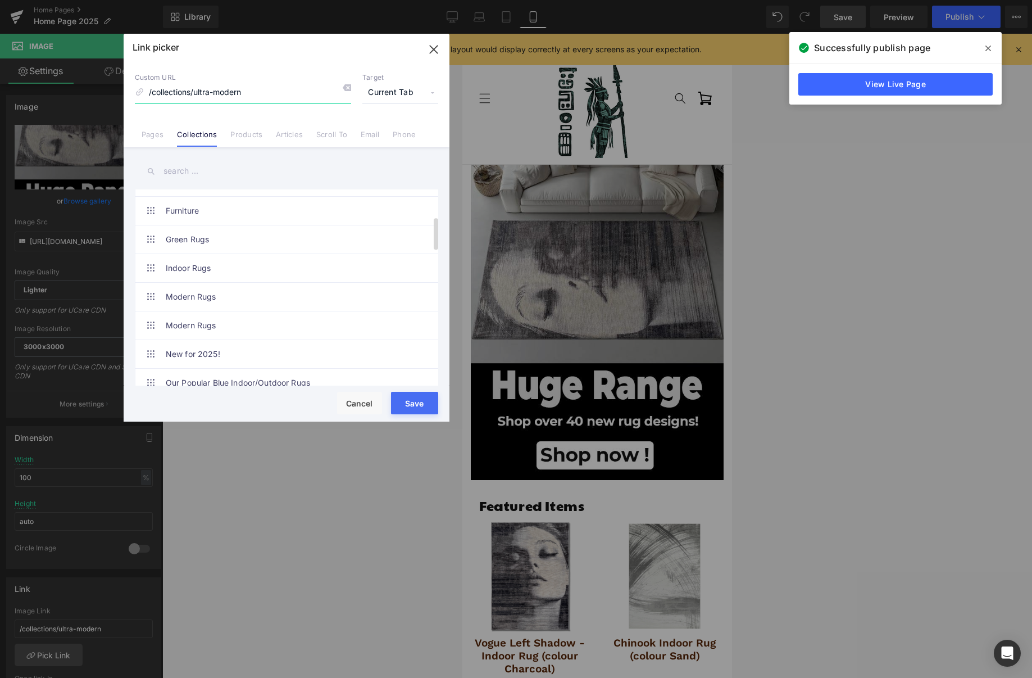
scroll to position [167, 0]
click at [254, 347] on link "New for 2025!" at bounding box center [289, 352] width 247 height 28
type input "/collections/new-for-2025"
click at [400, 401] on button "Save" at bounding box center [414, 403] width 47 height 22
type input "/collections/new-for-2025"
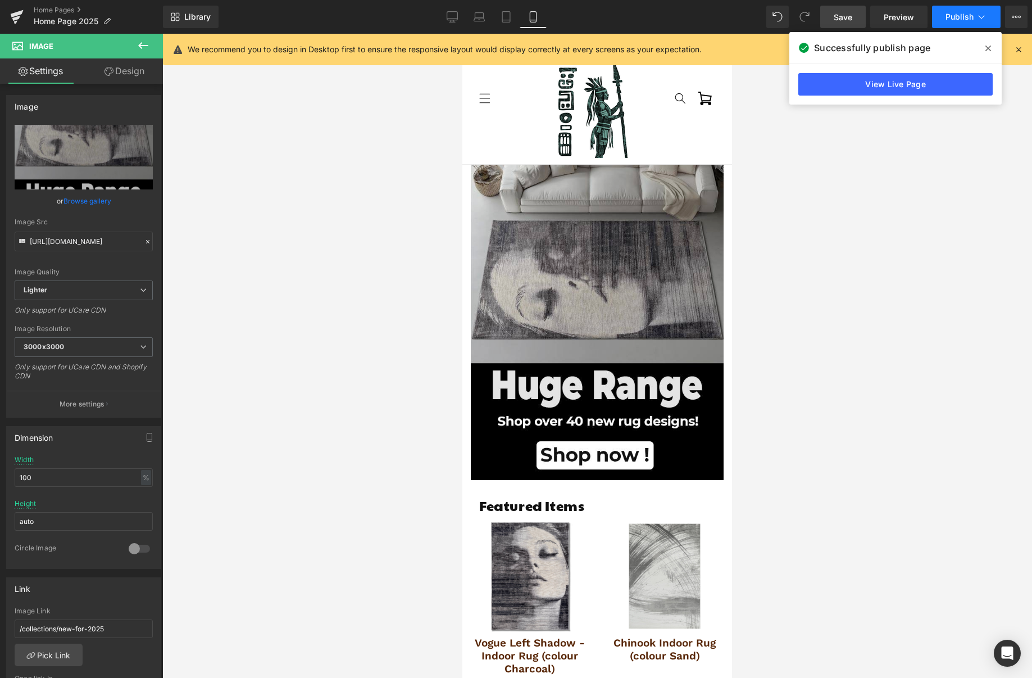
click at [967, 19] on span "Publish" at bounding box center [960, 16] width 28 height 9
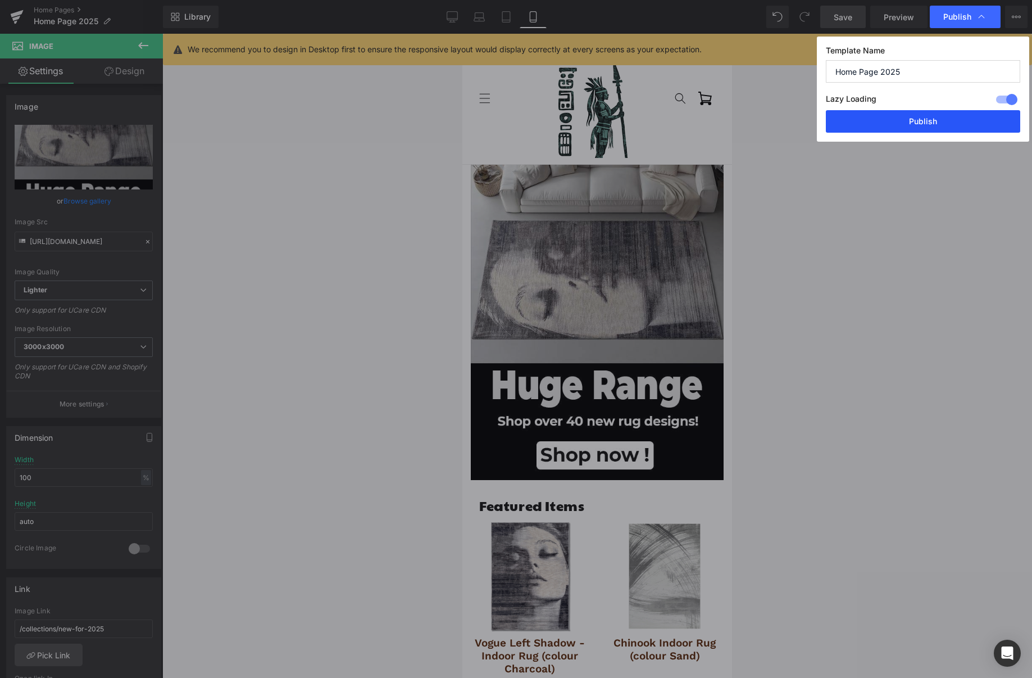
click at [933, 115] on button "Publish" at bounding box center [923, 121] width 194 height 22
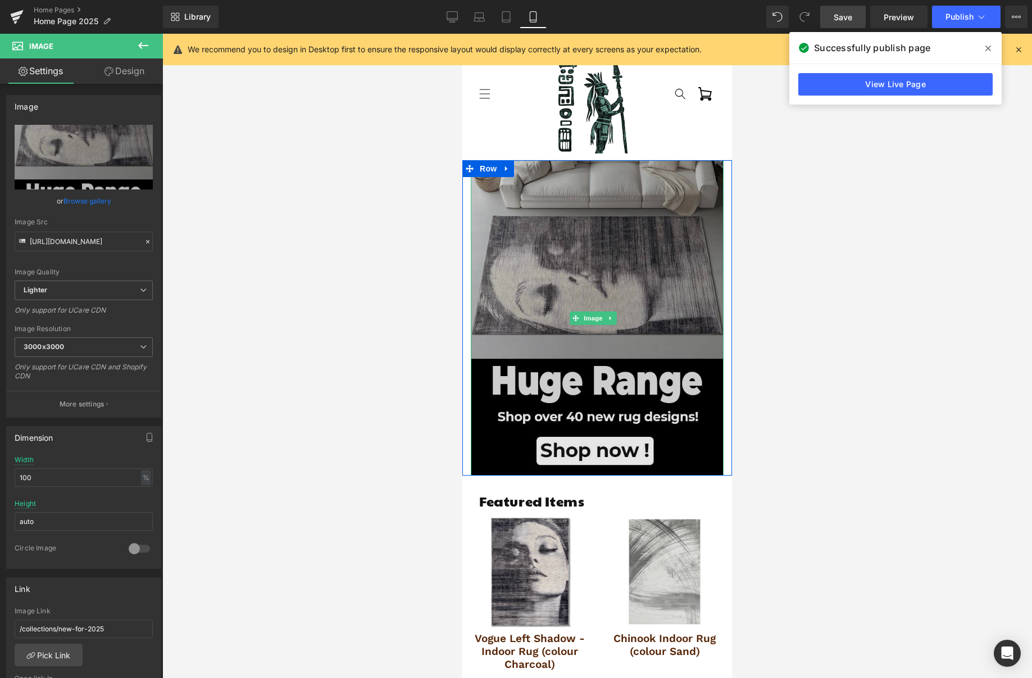
scroll to position [54, 0]
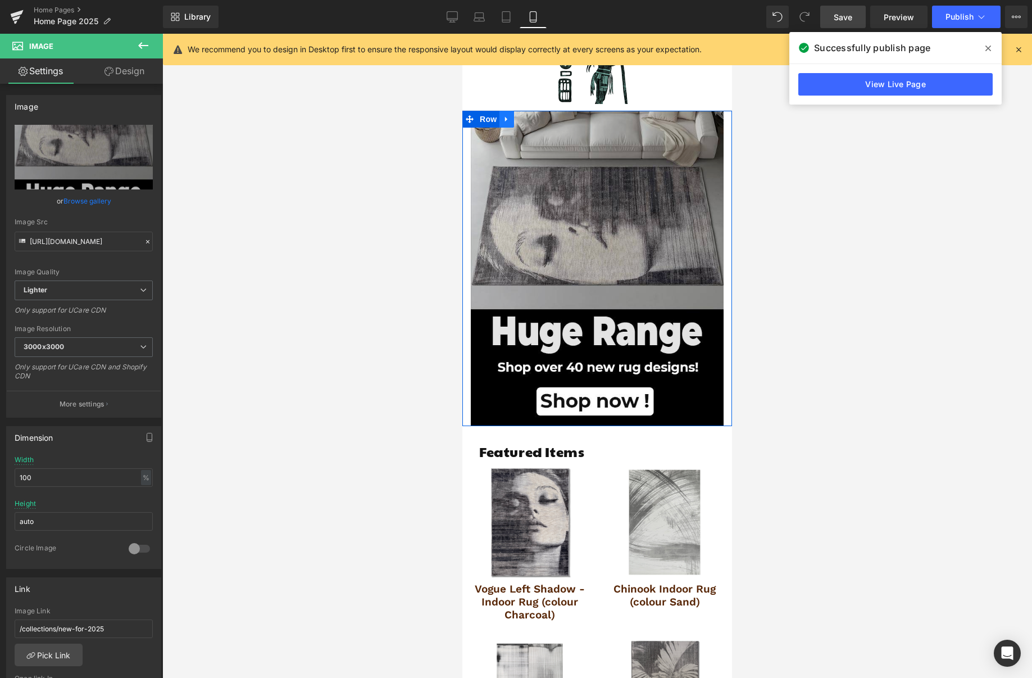
click at [507, 114] on link at bounding box center [506, 119] width 15 height 17
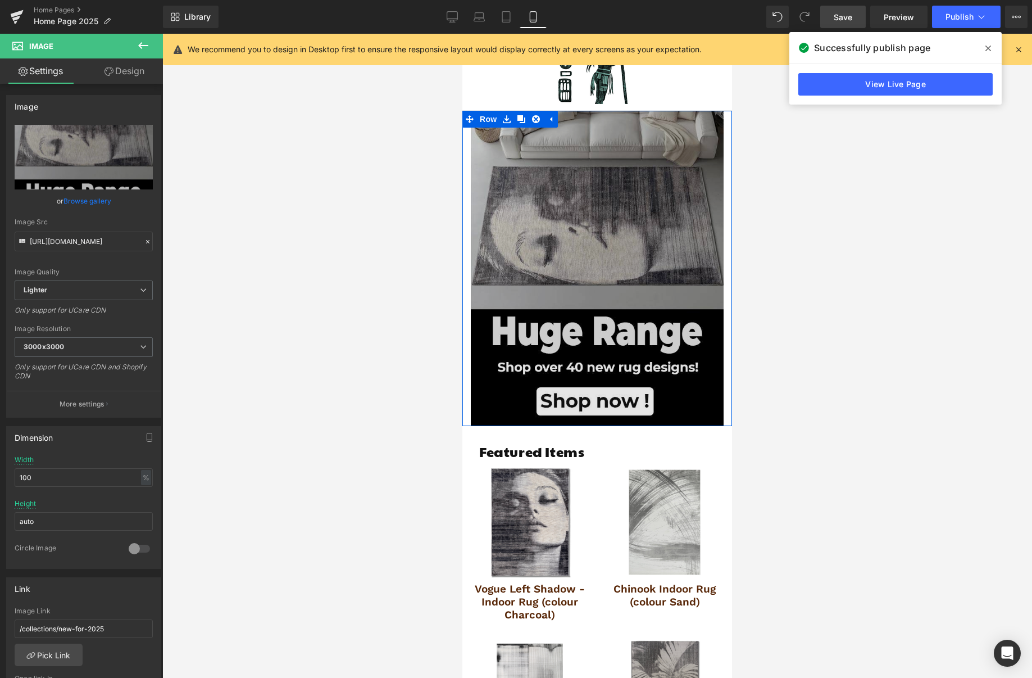
drag, startPoint x: 523, startPoint y: 119, endPoint x: 524, endPoint y: 130, distance: 10.7
click at [523, 119] on icon at bounding box center [521, 119] width 8 height 8
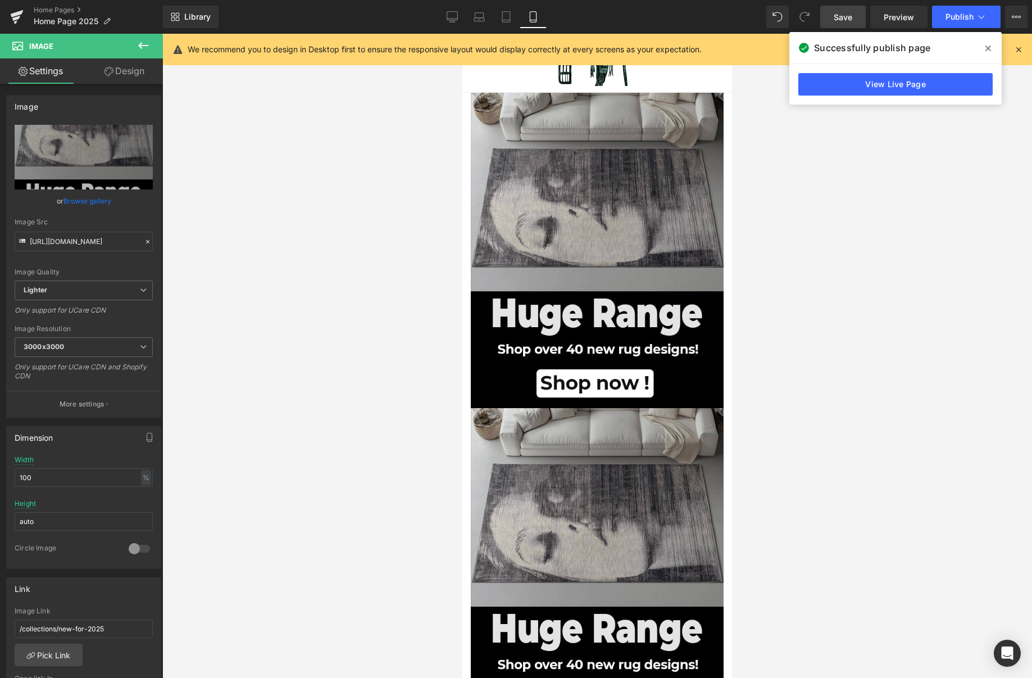
click at [788, 403] on div at bounding box center [597, 356] width 870 height 644
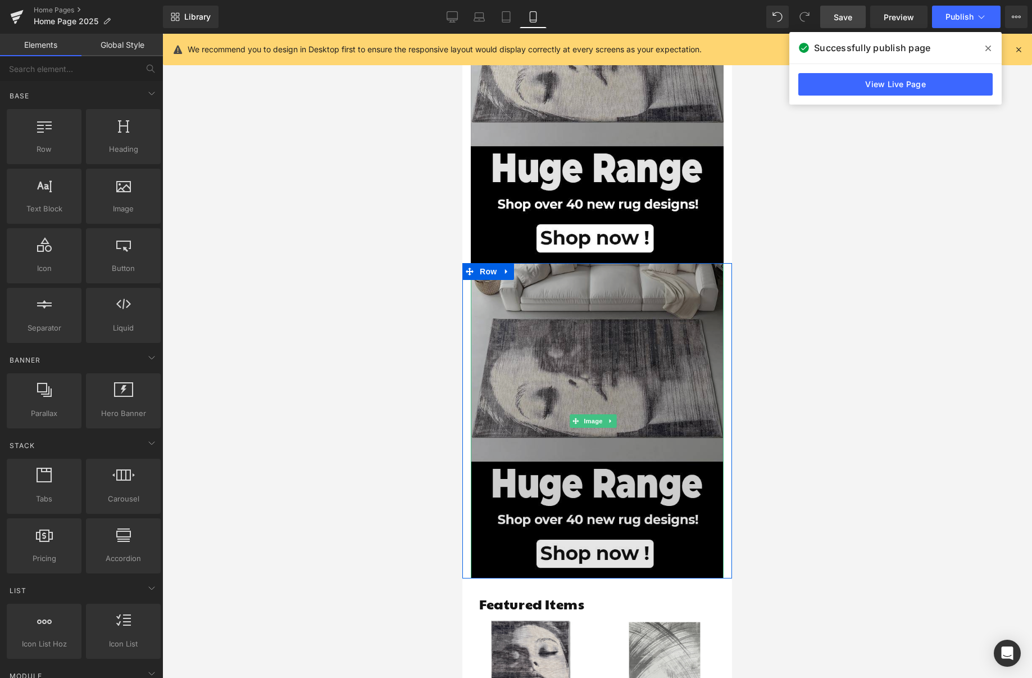
scroll to position [243, 0]
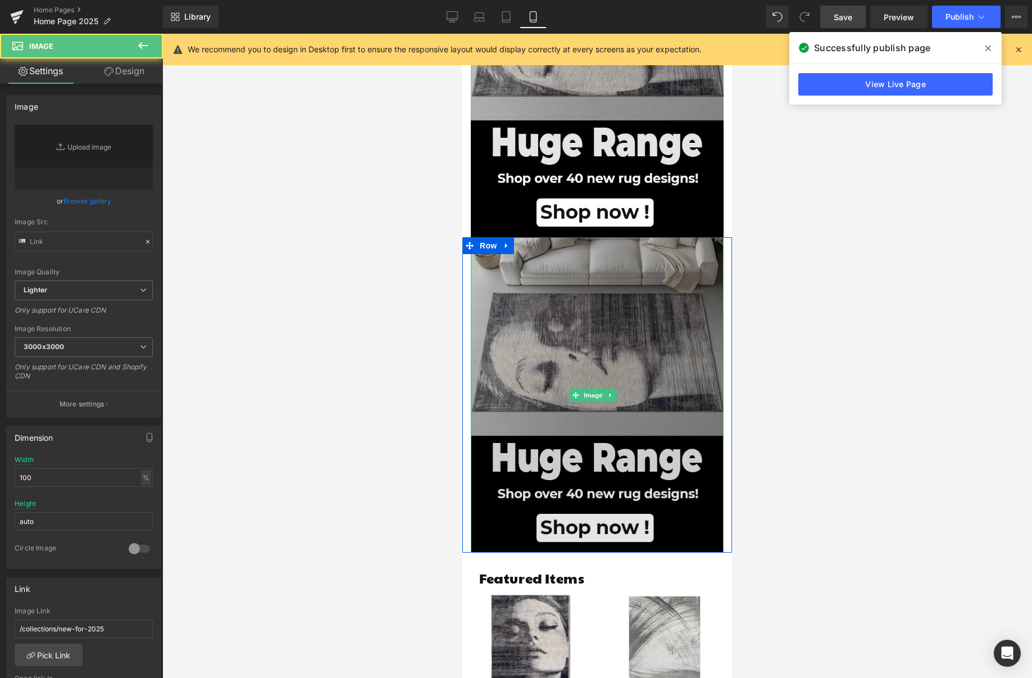
type input "[URL][DOMAIN_NAME]"
click at [630, 331] on img at bounding box center [597, 394] width 253 height 315
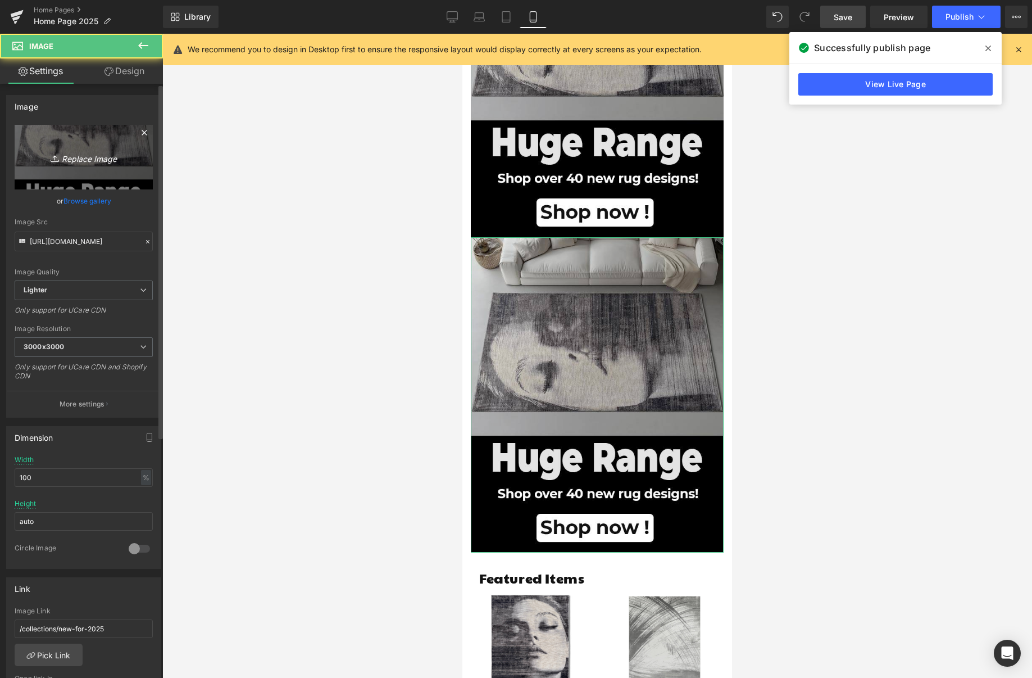
click at [104, 162] on icon "Replace Image" at bounding box center [84, 157] width 90 height 14
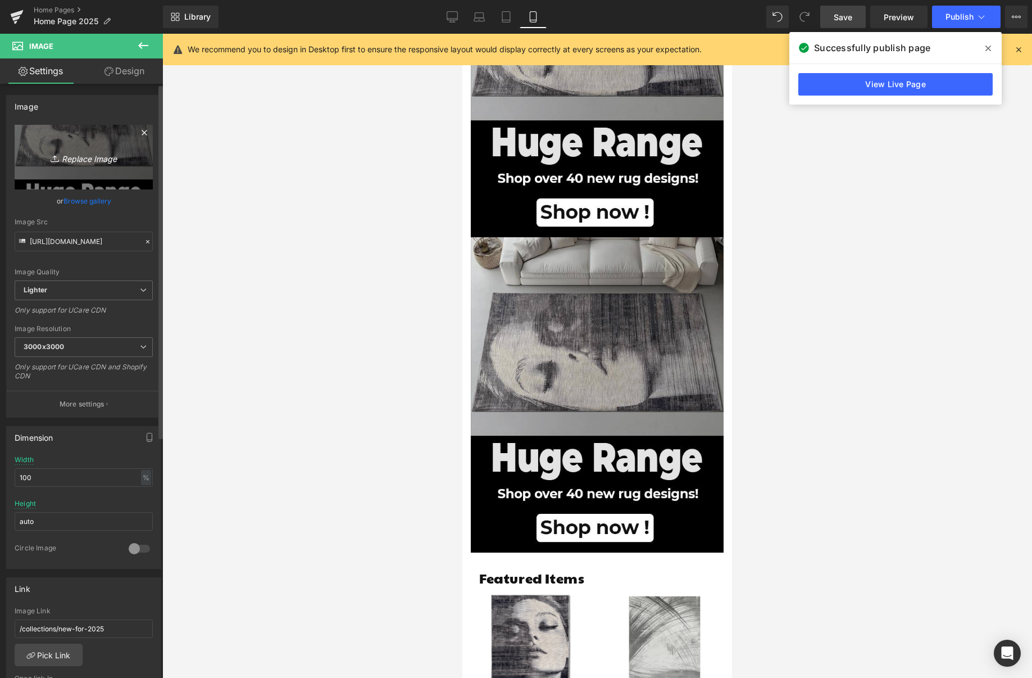
type input "C:\fakepath\New 2025 Smoke Outdoor Mobile .jpg"
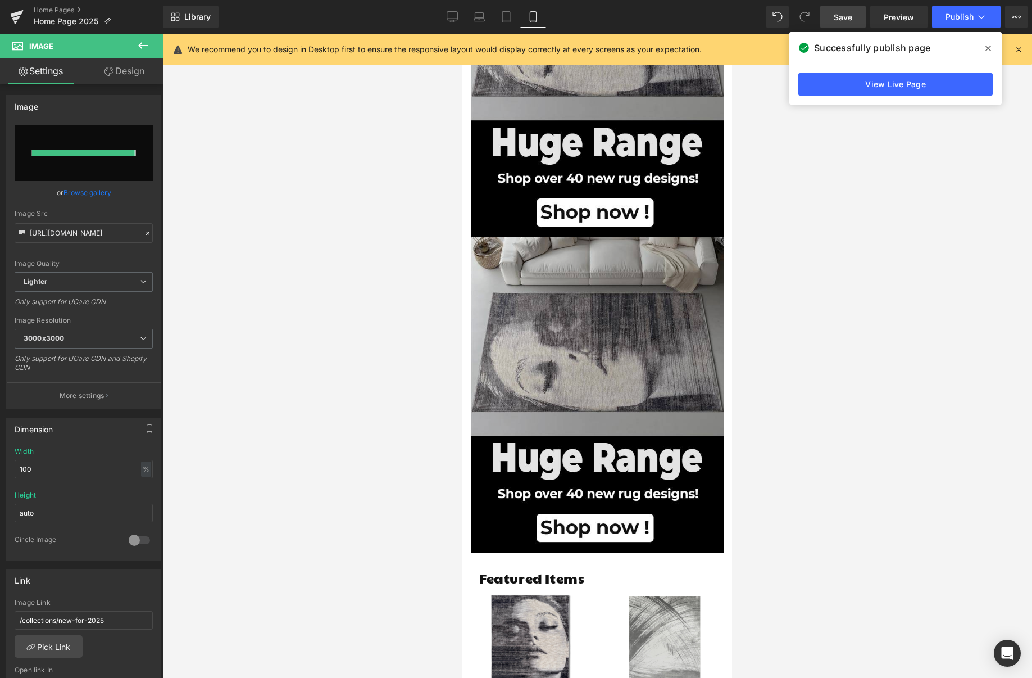
type input "[URL][DOMAIN_NAME]"
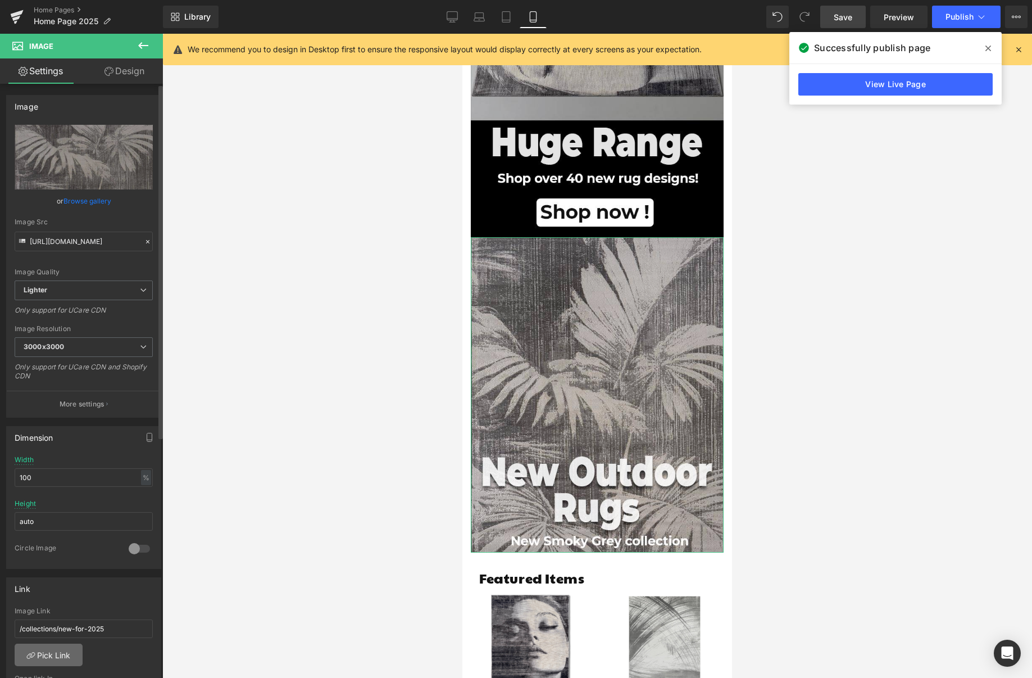
click at [69, 657] on link "Pick Link" at bounding box center [49, 654] width 68 height 22
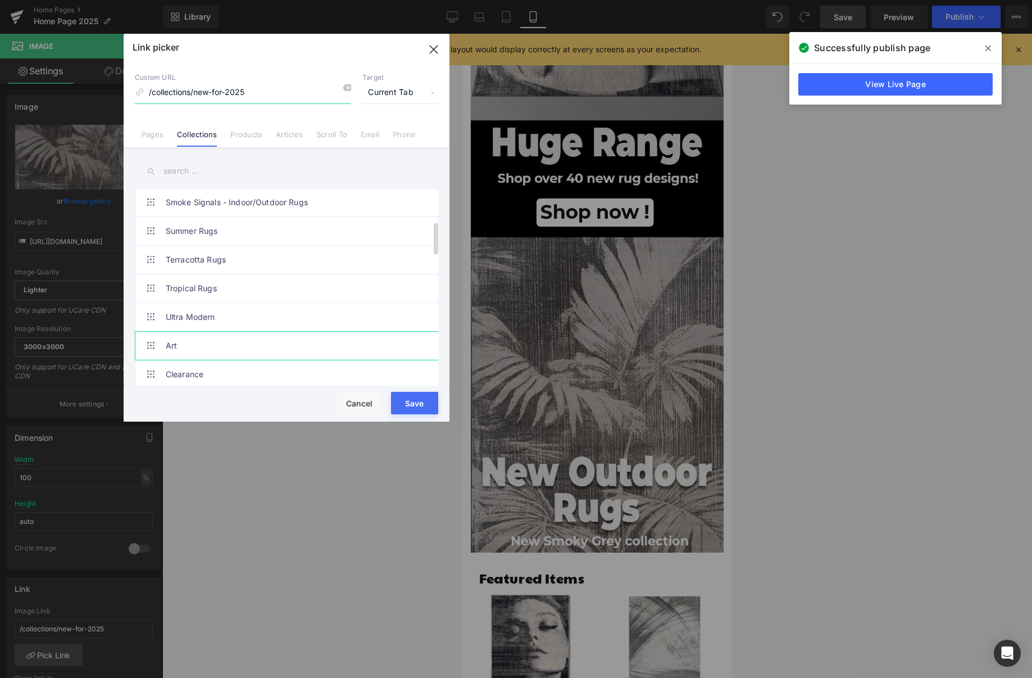
scroll to position [197, 0]
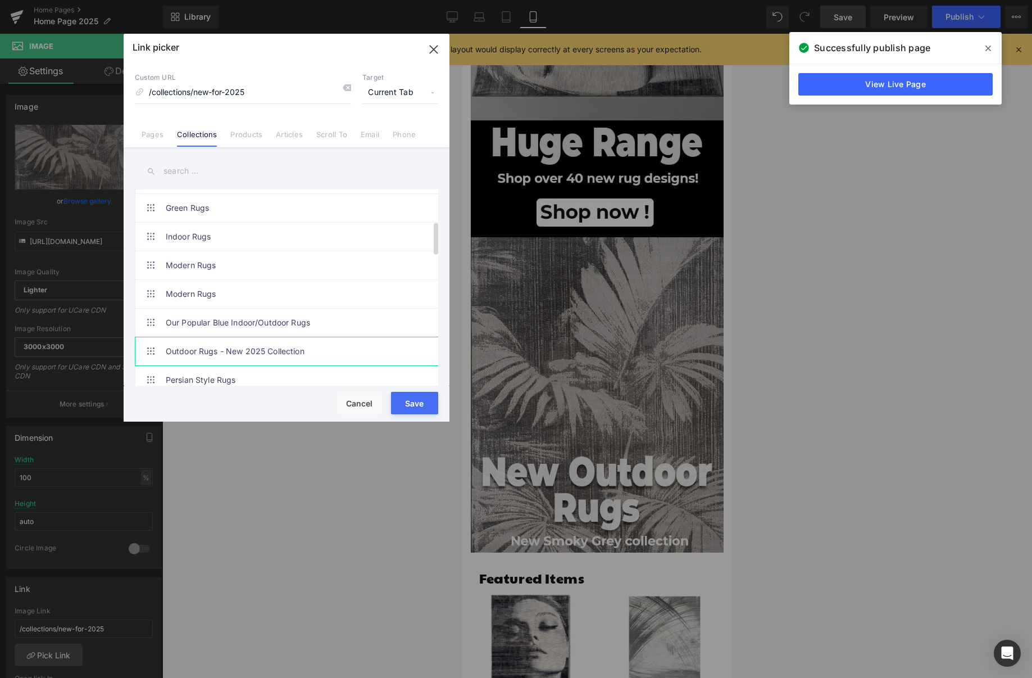
click at [308, 348] on link "Outdoor Rugs - New 2025 Collection" at bounding box center [289, 351] width 247 height 28
type input "/collections/outdoor-rugs-2025"
click at [408, 398] on button "Save" at bounding box center [414, 403] width 47 height 22
type input "/collections/outdoor-rugs-2025"
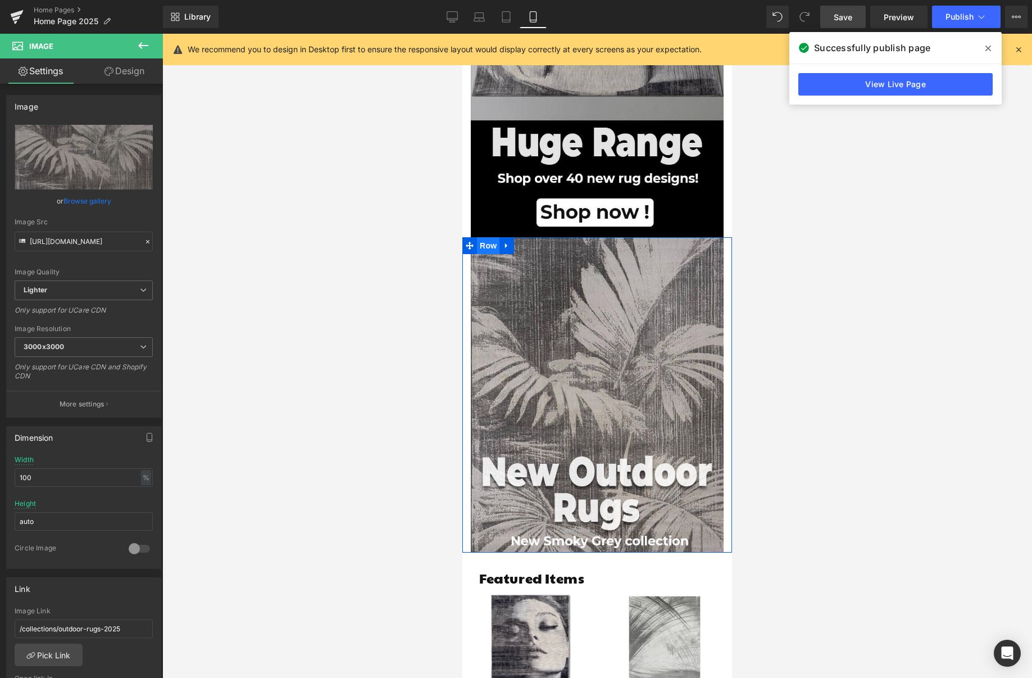
click at [485, 237] on span "Row" at bounding box center [488, 245] width 22 height 17
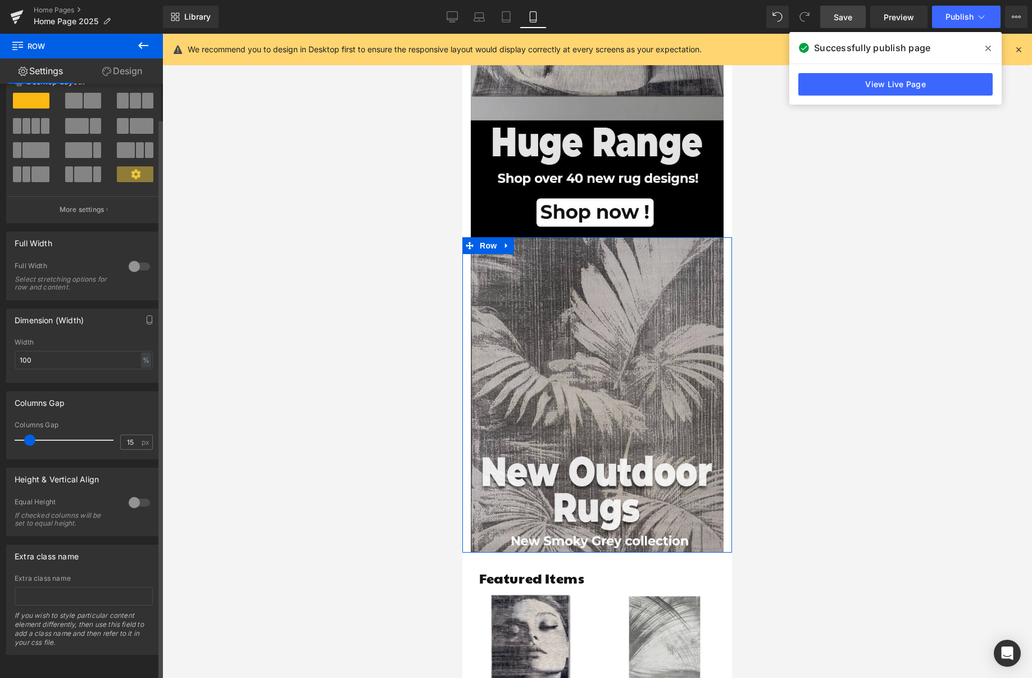
scroll to position [0, 0]
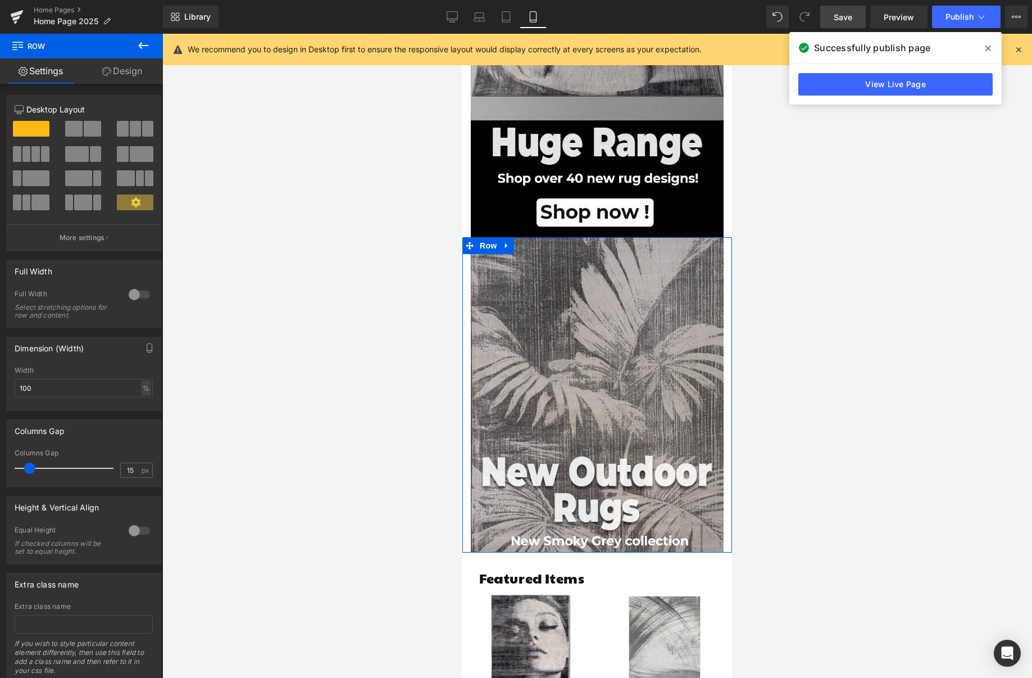
click at [135, 71] on link "Design" at bounding box center [121, 70] width 81 height 25
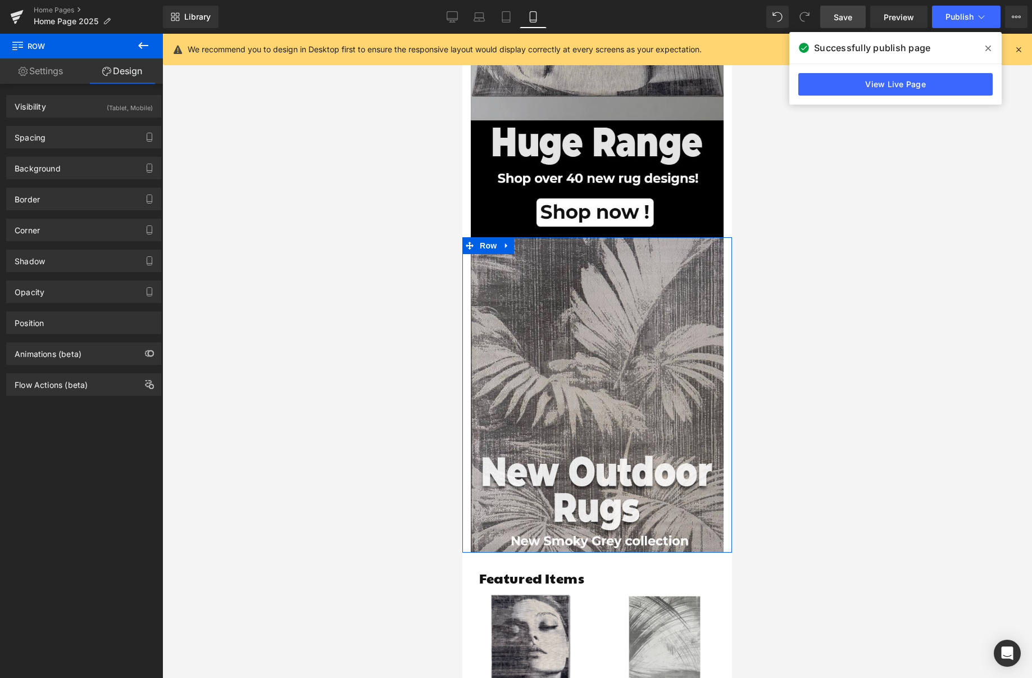
type input "0"
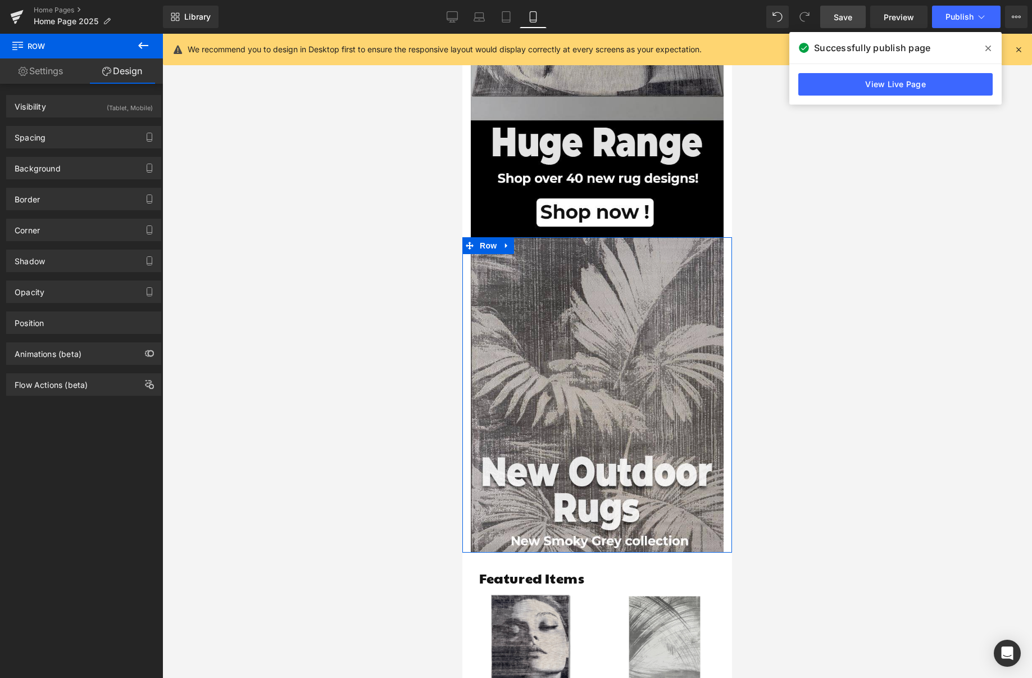
type input "0"
click at [98, 131] on div "Spacing" at bounding box center [84, 136] width 154 height 21
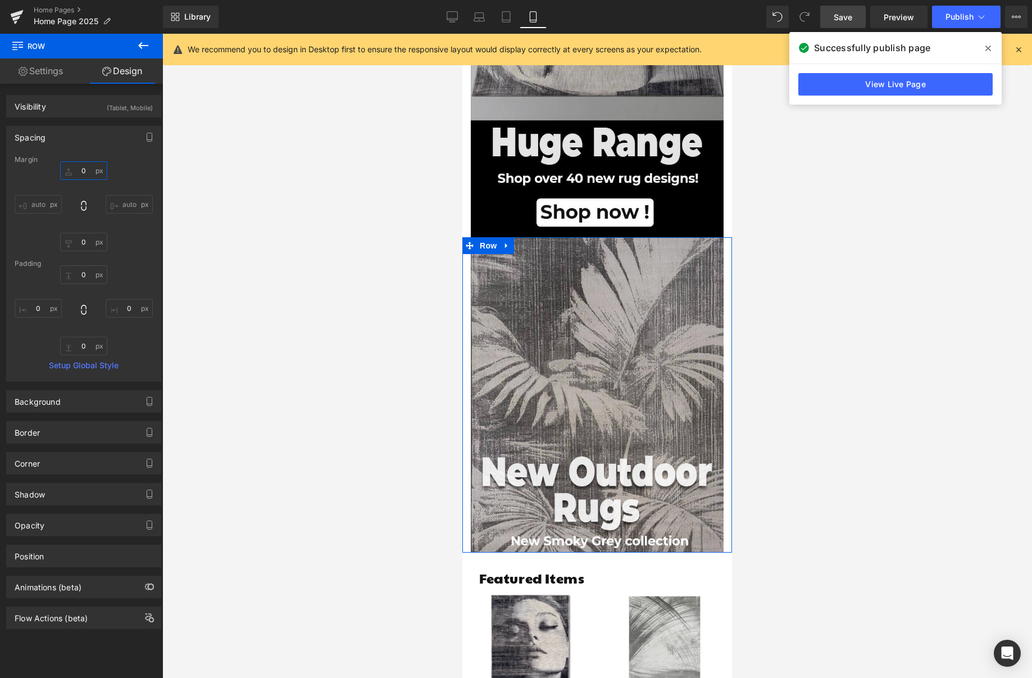
drag, startPoint x: 84, startPoint y: 175, endPoint x: 82, endPoint y: 164, distance: 11.5
click at [82, 164] on input "0" at bounding box center [83, 170] width 47 height 19
click at [88, 170] on input "0" at bounding box center [83, 170] width 47 height 19
drag, startPoint x: 87, startPoint y: 171, endPoint x: 71, endPoint y: 170, distance: 15.8
click at [71, 170] on input "0" at bounding box center [83, 170] width 47 height 19
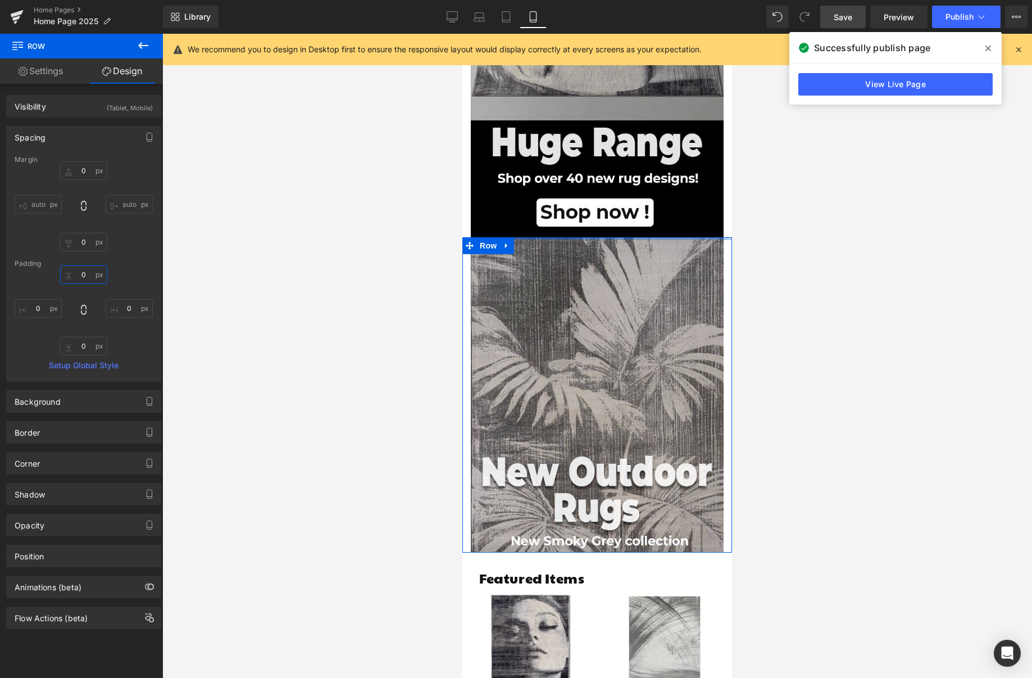
click at [82, 276] on input "0" at bounding box center [83, 274] width 47 height 19
drag, startPoint x: 89, startPoint y: 276, endPoint x: 78, endPoint y: 275, distance: 11.3
click at [78, 275] on input "0" at bounding box center [83, 274] width 47 height 19
click at [80, 275] on input "0" at bounding box center [83, 274] width 47 height 19
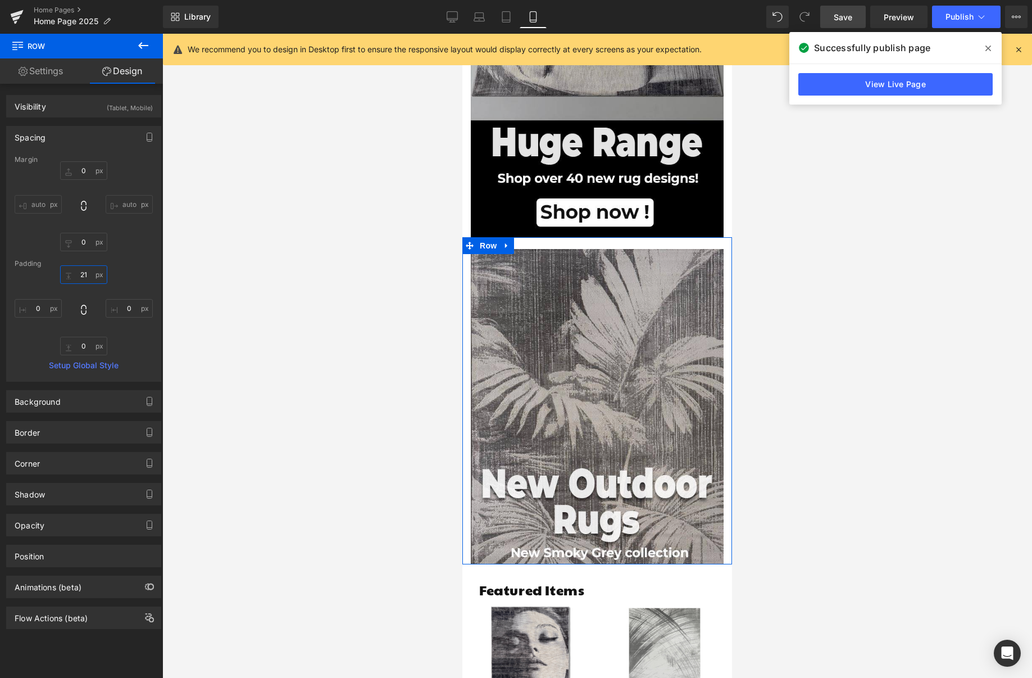
type input "21"
click at [64, 272] on input "21" at bounding box center [83, 274] width 47 height 19
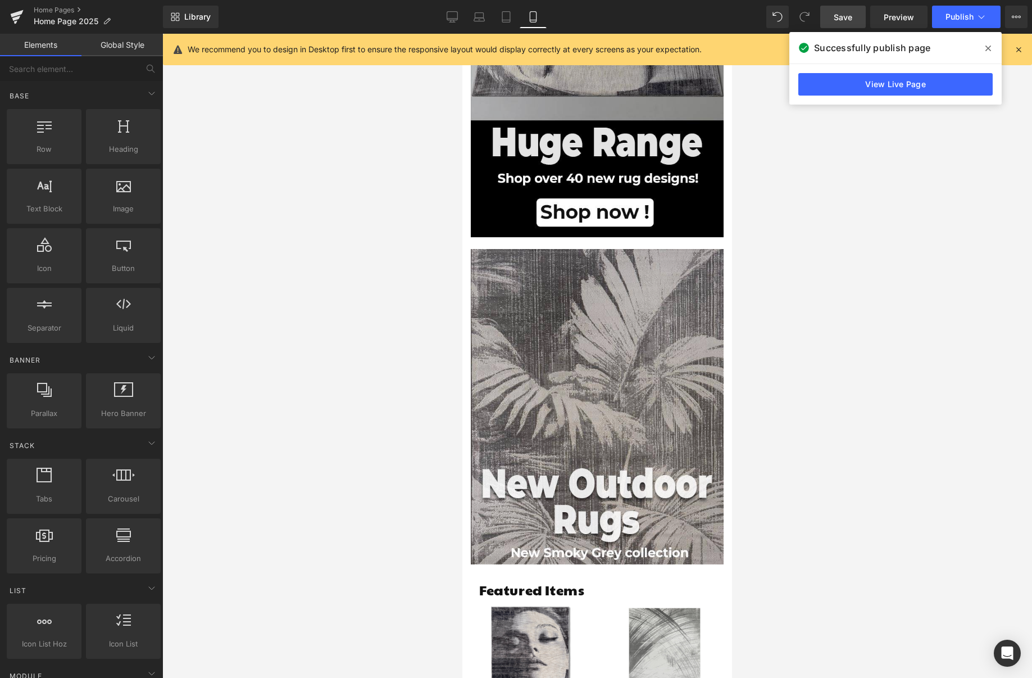
click at [900, 222] on div at bounding box center [597, 356] width 870 height 644
click at [884, 16] on link "Preview" at bounding box center [898, 17] width 57 height 22
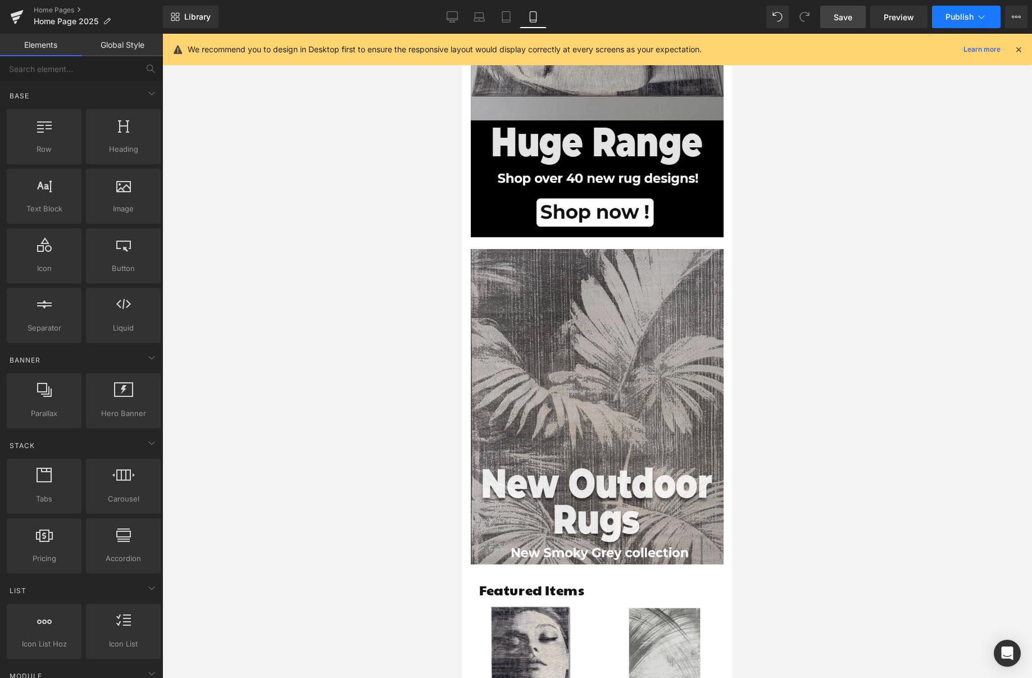
click at [953, 14] on span "Publish" at bounding box center [960, 16] width 28 height 9
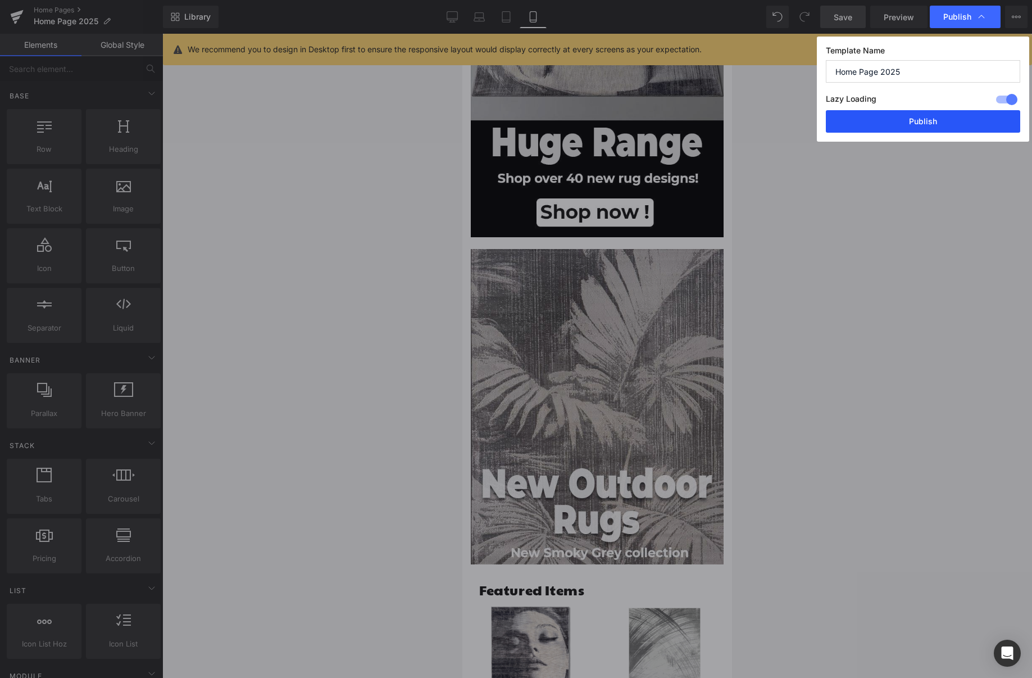
click at [937, 122] on button "Publish" at bounding box center [923, 121] width 194 height 22
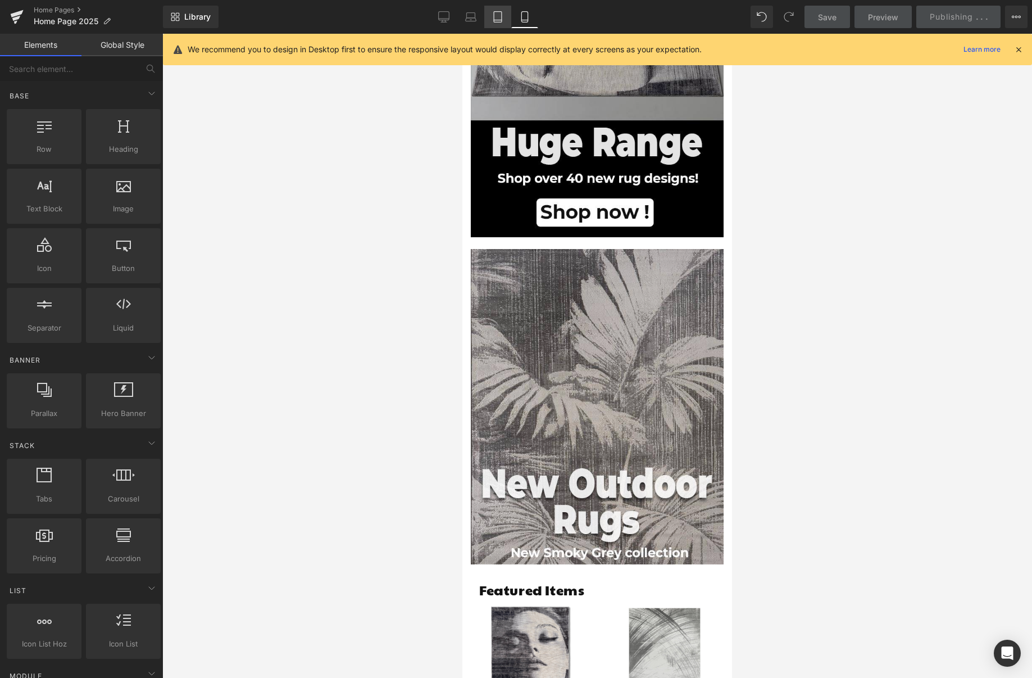
click at [498, 19] on icon at bounding box center [497, 16] width 11 height 11
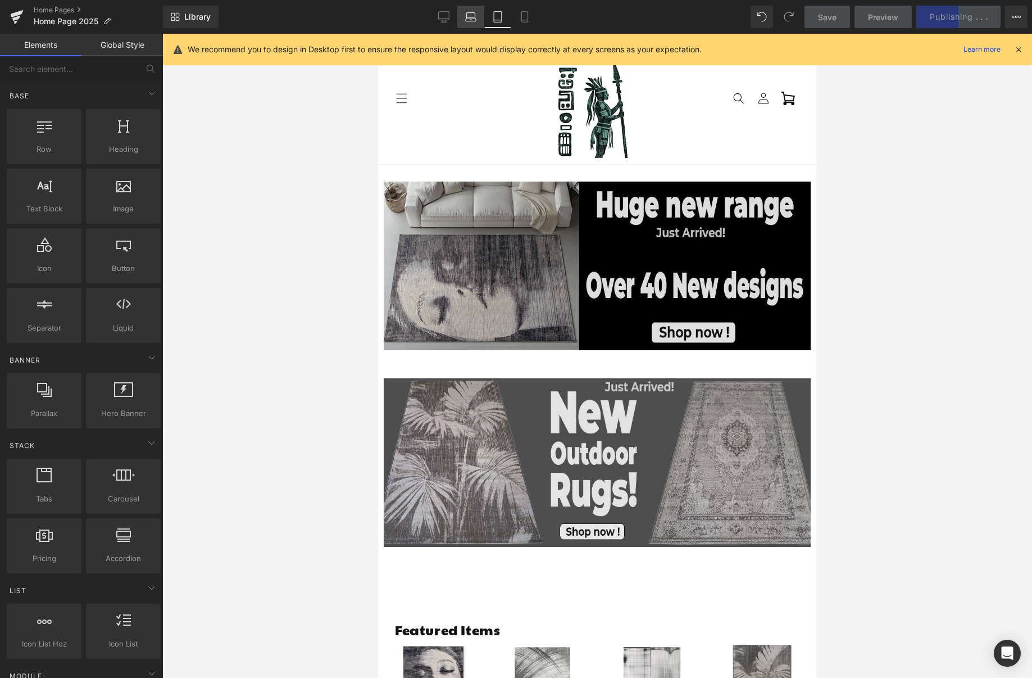
click at [474, 24] on link "Laptop" at bounding box center [470, 17] width 27 height 22
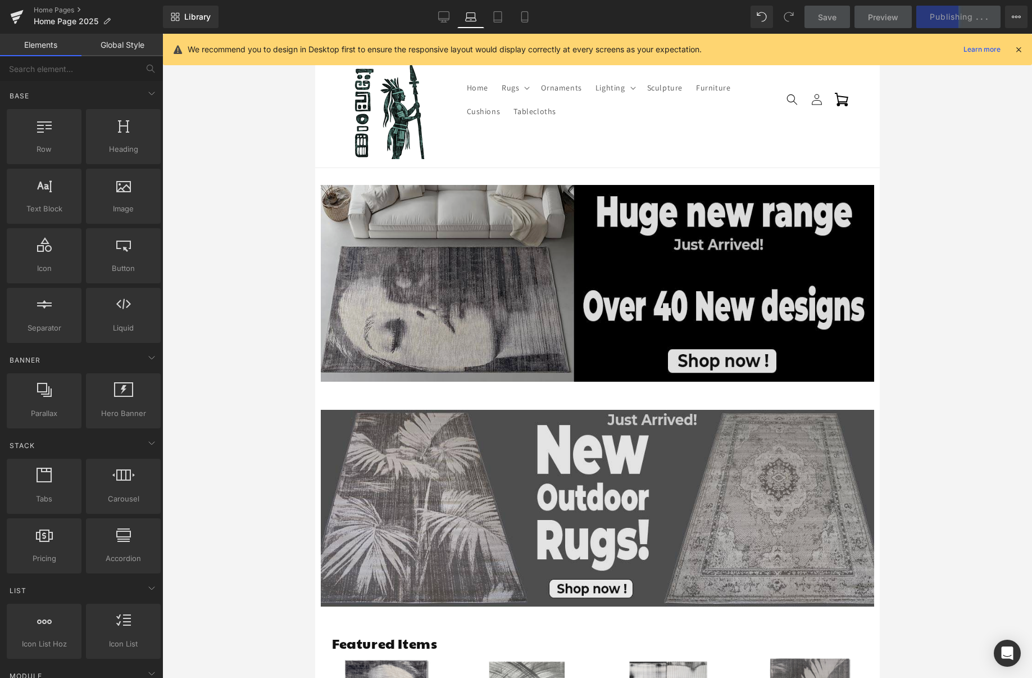
scroll to position [134, 0]
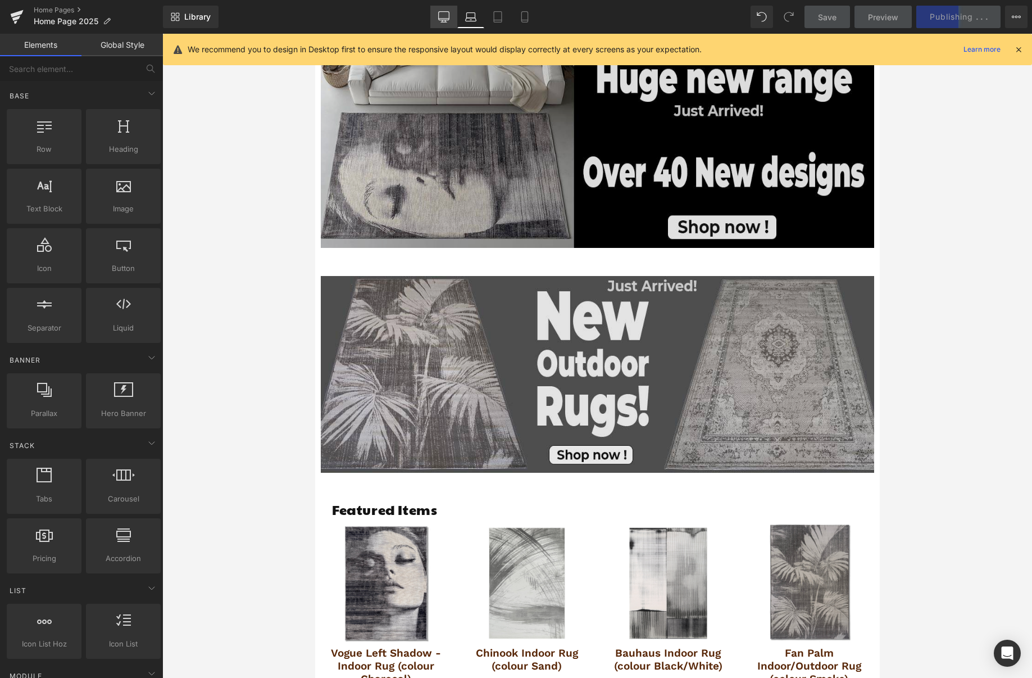
click at [442, 15] on icon at bounding box center [443, 16] width 11 height 11
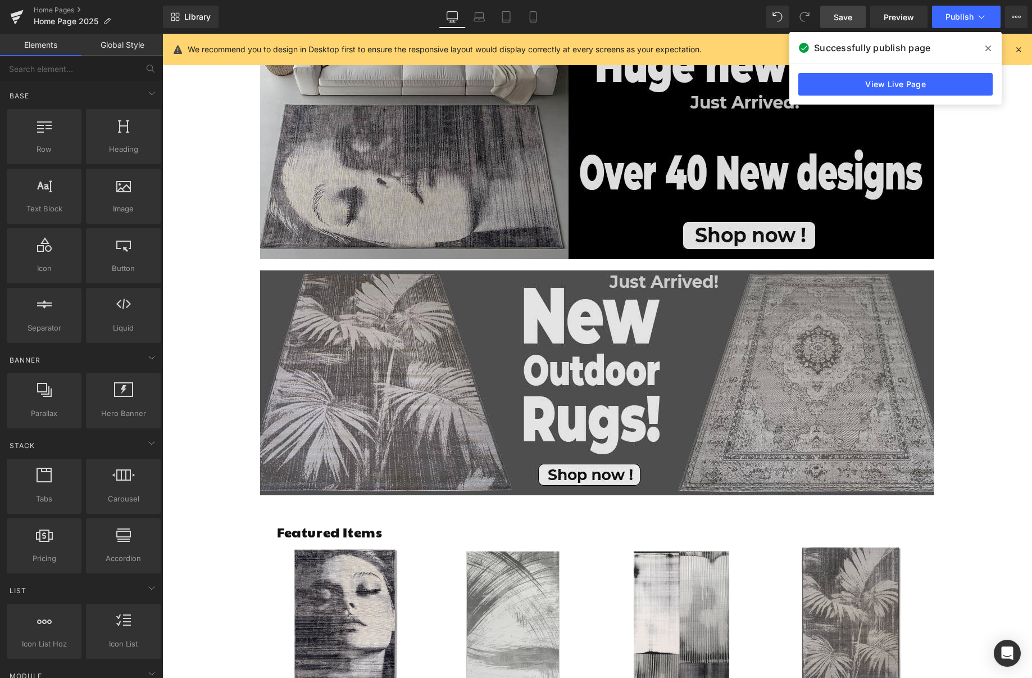
click at [993, 46] on span at bounding box center [988, 48] width 18 height 18
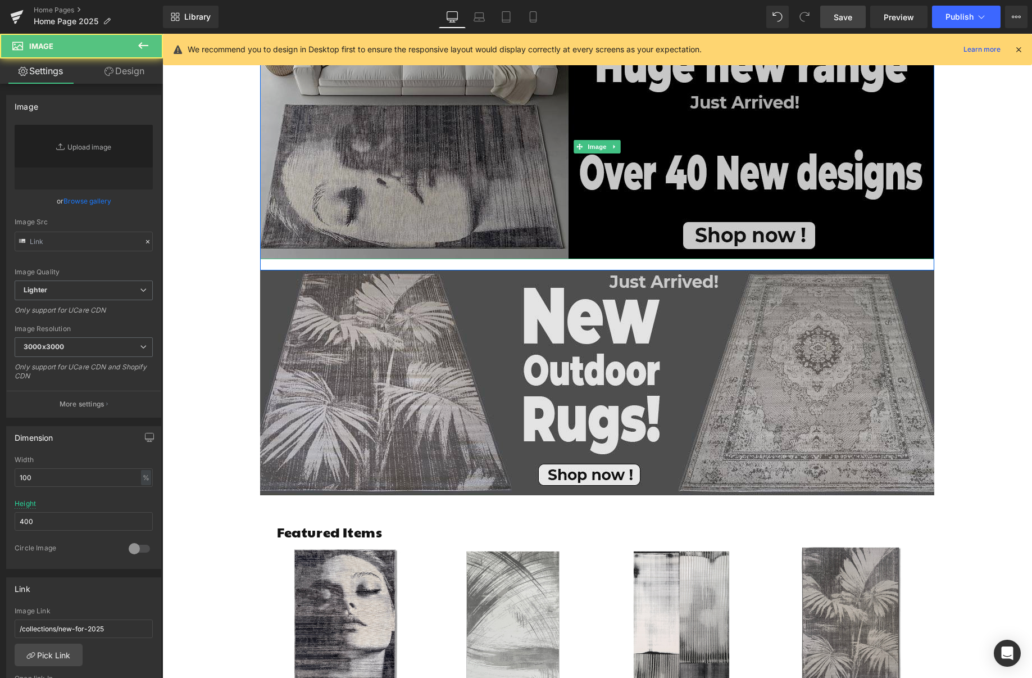
type input "[URL][DOMAIN_NAME]"
click at [562, 167] on img at bounding box center [597, 146] width 674 height 225
